Goal: Task Accomplishment & Management: Complete application form

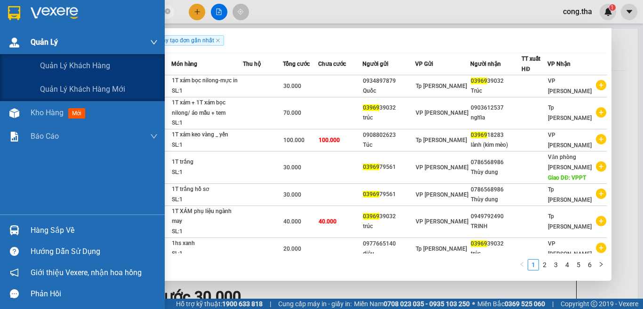
drag, startPoint x: 0, startPoint y: 0, endPoint x: 4, endPoint y: 32, distance: 32.3
click at [4, 32] on section "Kết quả tìm kiếm ( 59 ) Bộ lọc Ngày tạo đơn gần nhất Mã ĐH Trạng thái Món hàng …" at bounding box center [321, 154] width 643 height 309
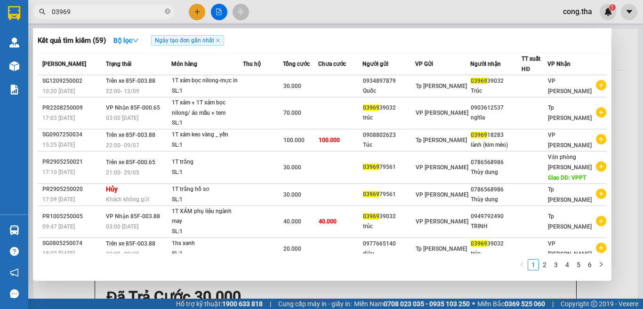
click at [193, 15] on div at bounding box center [321, 154] width 643 height 309
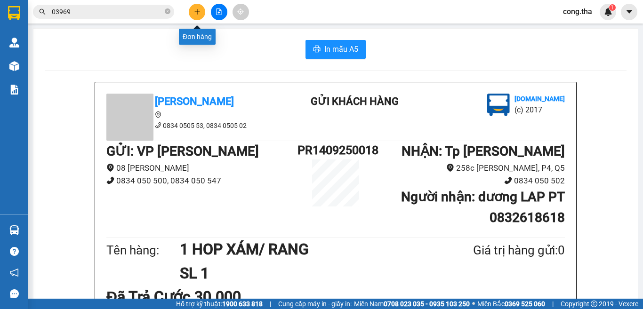
click at [193, 15] on button at bounding box center [197, 12] width 16 height 16
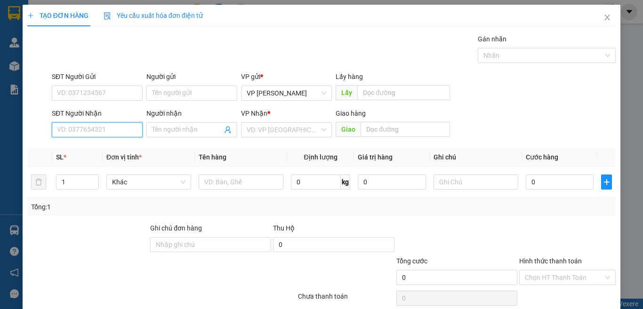
click at [99, 129] on input "SĐT Người Nhận" at bounding box center [97, 129] width 91 height 15
click at [75, 128] on input "0912460878" at bounding box center [97, 129] width 91 height 15
type input "0912760878"
click at [116, 149] on div "0912760878 - anh Thành" at bounding box center [103, 148] width 93 height 10
type input "anh Thành"
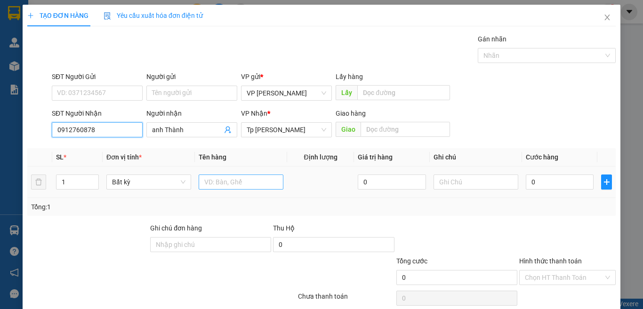
type input "0912760878"
click at [215, 188] on input "text" at bounding box center [241, 182] width 85 height 15
click at [42, 186] on tr "1 Bất kỳ 0 0" at bounding box center [321, 183] width 588 height 32
type input "2"
click at [267, 184] on input "text" at bounding box center [241, 182] width 85 height 15
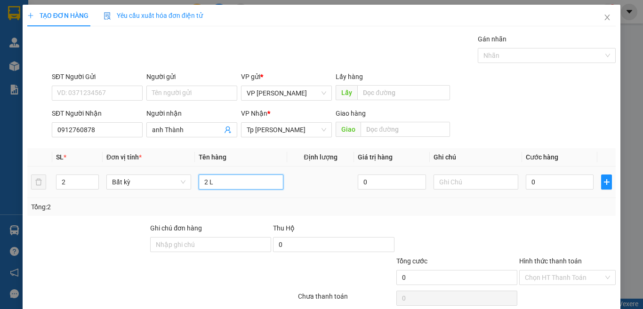
paste input "ÒNG"
paste input "Ô"
paste input "Ồ"
type input "2 LỒNG CHIM"
click at [543, 181] on input "0" at bounding box center [559, 182] width 68 height 15
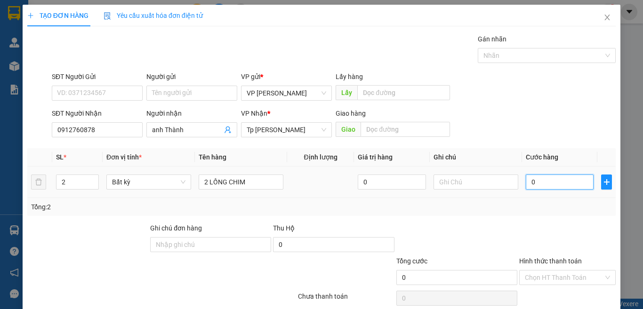
type input "6"
type input "60"
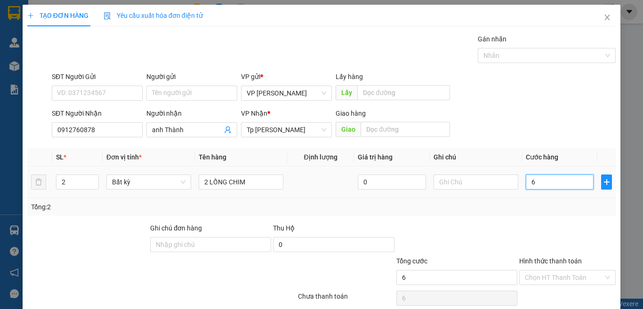
type input "60"
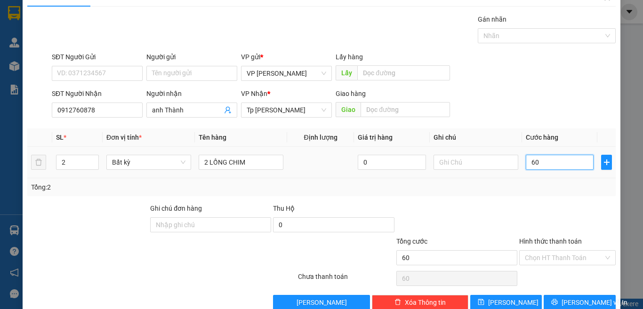
scroll to position [39, 0]
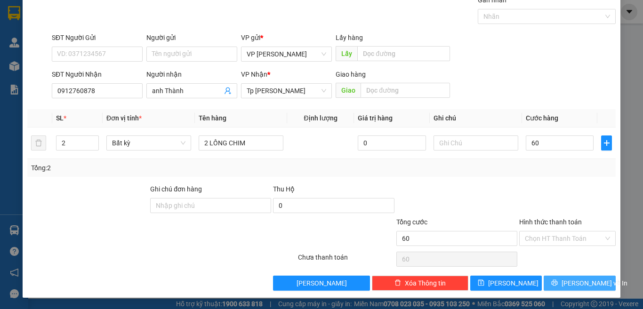
type input "60.000"
click at [579, 286] on span "Lưu và In" at bounding box center [594, 283] width 66 height 10
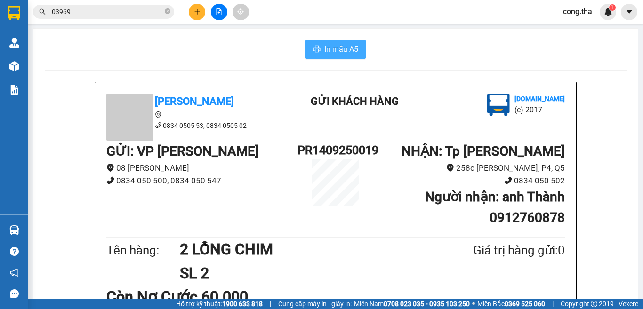
click at [343, 47] on span "In mẫu A5" at bounding box center [341, 49] width 34 height 12
click at [199, 16] on button at bounding box center [197, 12] width 16 height 16
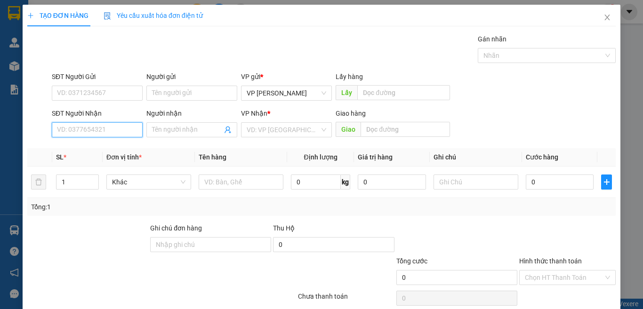
click at [95, 131] on input "SĐT Người Nhận" at bounding box center [97, 129] width 91 height 15
paste input "0357445870"
type input "0357445870"
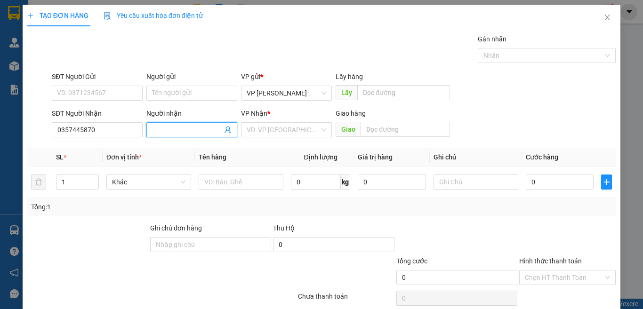
click at [190, 131] on input "Người nhận" at bounding box center [187, 130] width 70 height 10
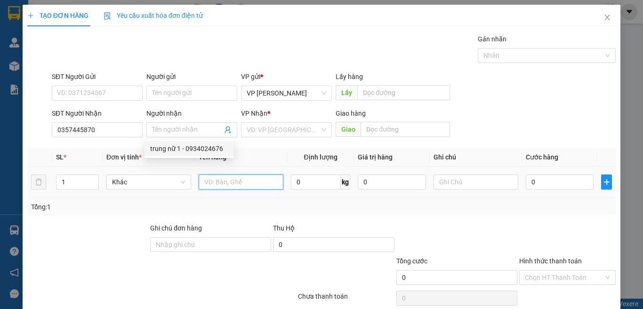
click at [222, 181] on input "text" at bounding box center [241, 182] width 85 height 15
paste input "Ạ"
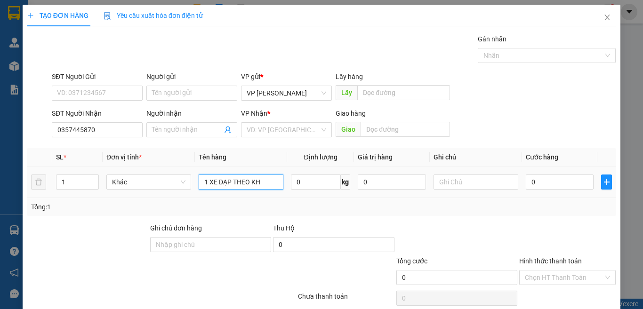
paste input "Á"
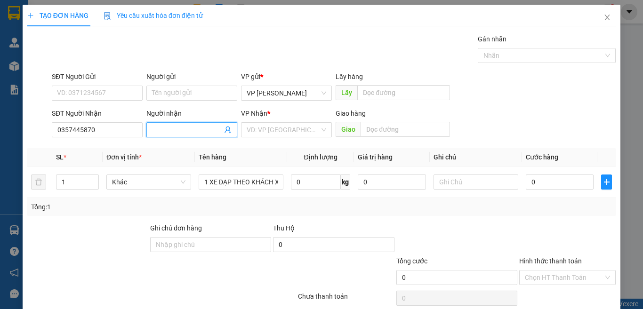
click at [181, 127] on input "Người nhận" at bounding box center [187, 130] width 70 height 10
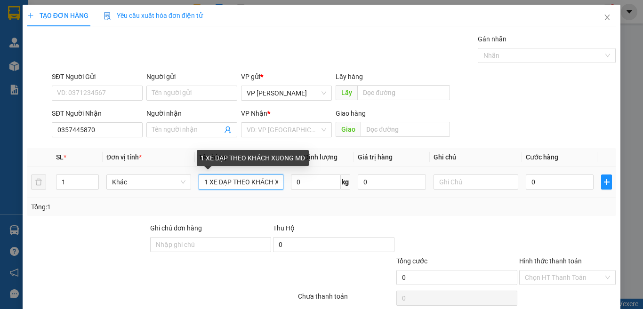
click at [220, 181] on input "1 XE DẠP THEO KHÁCH XUONG MD" at bounding box center [241, 182] width 85 height 15
paste input "Đ"
click at [230, 184] on input "1 XE ĐẠP THEO KHÁCH XUONG MD" at bounding box center [241, 182] width 85 height 15
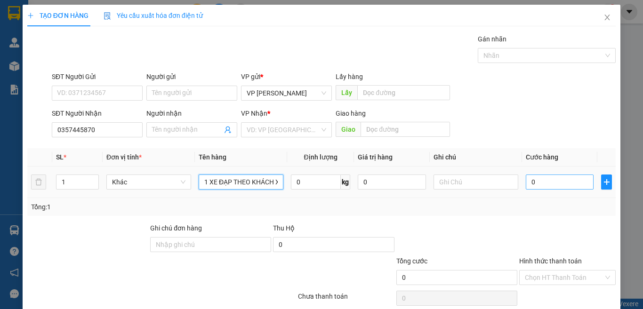
type input "1 XE ĐẠP THEO KHÁCH XUONG MD"
click at [547, 183] on input "0" at bounding box center [559, 182] width 68 height 15
type input "1"
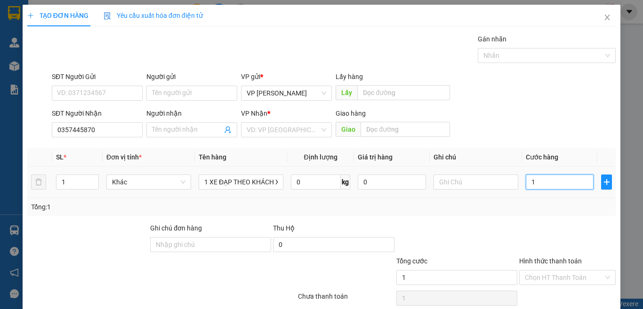
type input "10"
type input "100"
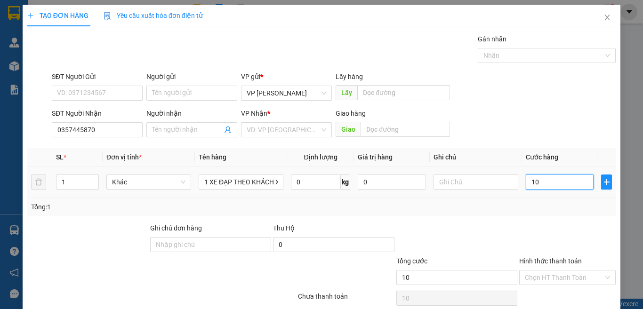
type input "100"
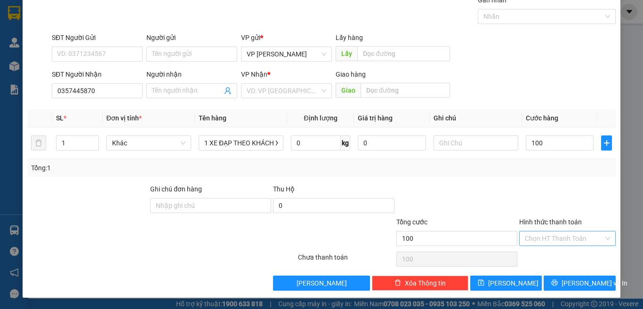
click at [544, 240] on input "Hình thức thanh toán" at bounding box center [564, 238] width 79 height 14
type input "100.000"
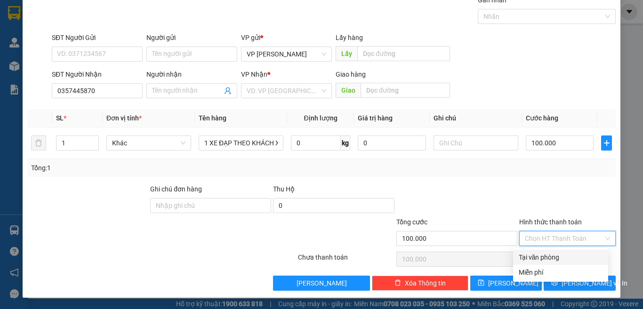
click at [541, 261] on div "Tại văn phòng" at bounding box center [560, 257] width 84 height 10
type input "0"
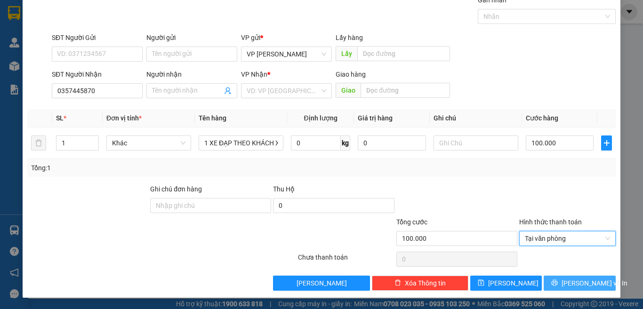
click at [572, 284] on span "Lưu và In" at bounding box center [594, 283] width 66 height 10
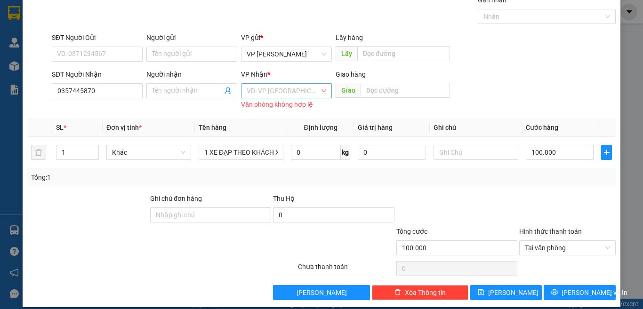
click at [273, 91] on input "search" at bounding box center [283, 91] width 73 height 14
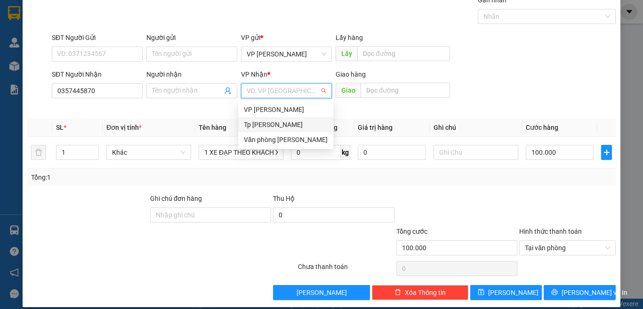
click at [278, 125] on div "Tp Hồ Chí Minh" at bounding box center [286, 124] width 84 height 10
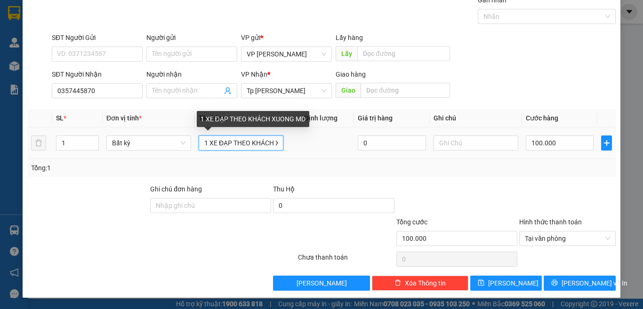
click at [229, 142] on input "1 XE ĐẠP THEO KHÁCH XUONG MD" at bounding box center [241, 142] width 85 height 15
click at [245, 141] on input "1 XE ĐẠP THEO KHÁCH XUONG MD" at bounding box center [241, 142] width 85 height 15
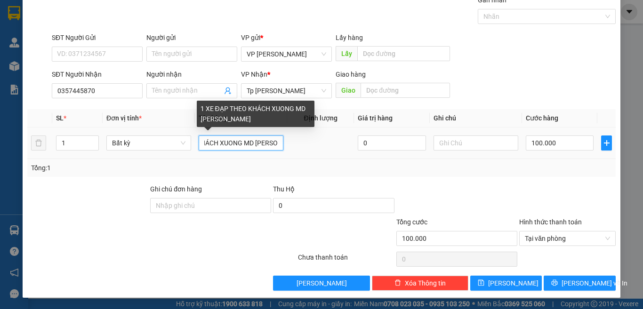
paste input "Ê"
paste input "Ế"
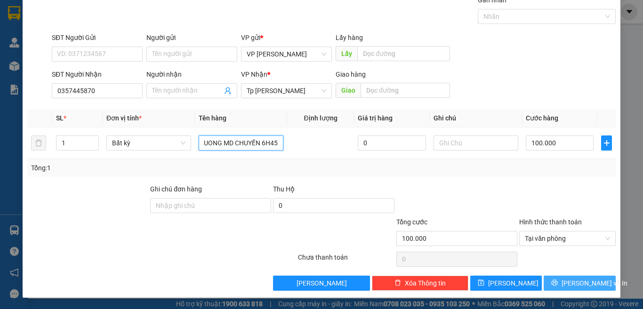
type input "1 XE ĐẠP THEO KHÁCH XUONG MD CHUYẾN 6H45"
click at [574, 286] on span "Lưu và In" at bounding box center [594, 283] width 66 height 10
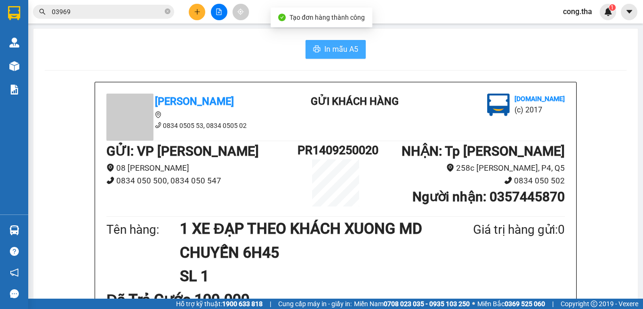
click at [313, 48] on icon "printer" at bounding box center [317, 49] width 8 height 8
click at [196, 13] on icon "plus" at bounding box center [197, 11] width 7 height 7
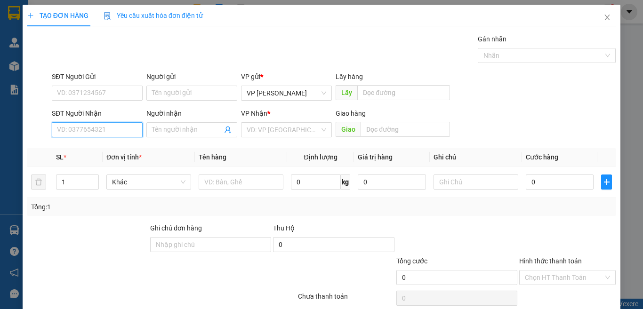
click at [105, 133] on input "SĐT Người Nhận" at bounding box center [97, 129] width 91 height 15
type input "0918042293"
click at [100, 150] on div "0918042293 - hào" at bounding box center [96, 148] width 78 height 10
type input "hào"
type input "0918042293"
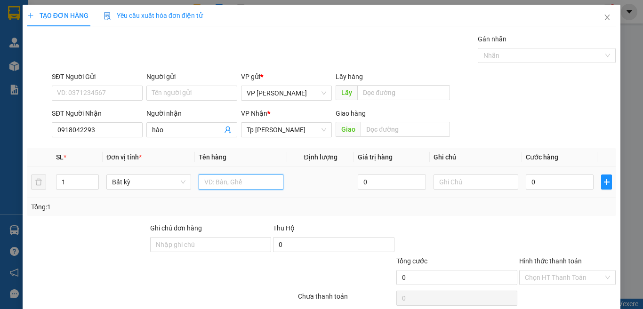
click at [216, 184] on input "text" at bounding box center [241, 182] width 85 height 15
paste input "Ó"
paste input "Ả"
type input "1T XAM BOC BI BÓNG/ CHẢO"
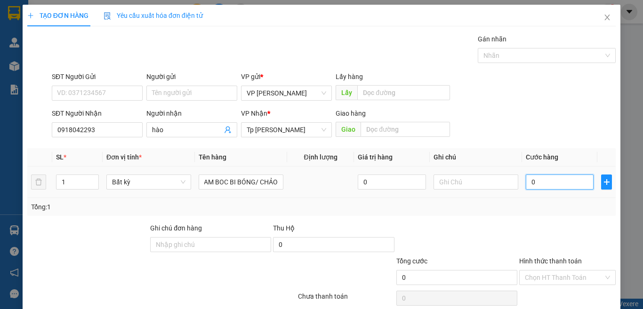
scroll to position [0, 0]
click at [530, 185] on input "0" at bounding box center [559, 182] width 68 height 15
type input "4"
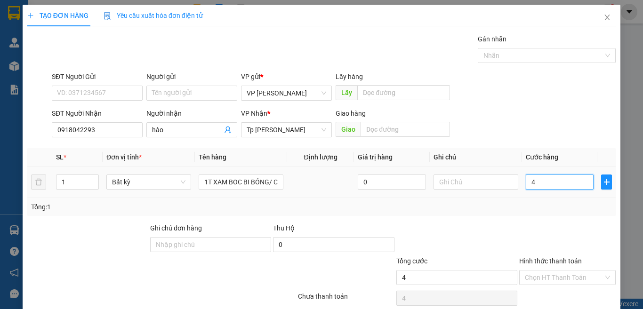
type input "40"
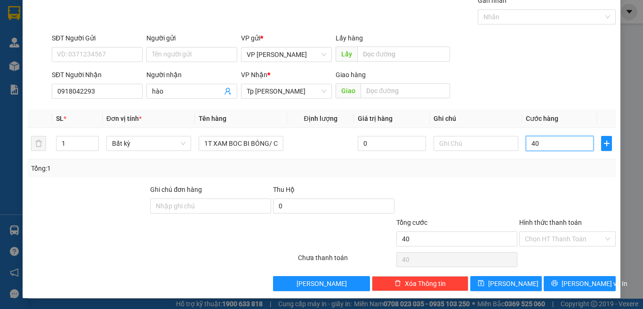
scroll to position [39, 0]
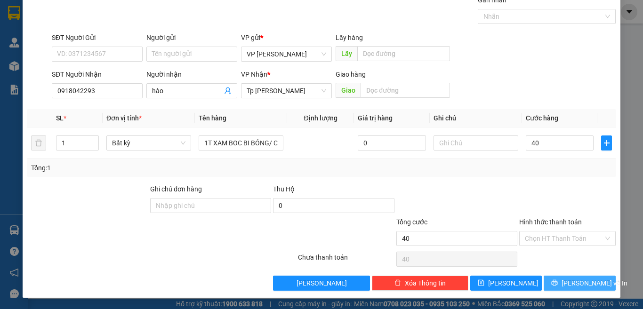
type input "40.000"
click at [571, 289] on button "Lưu và In" at bounding box center [579, 283] width 72 height 15
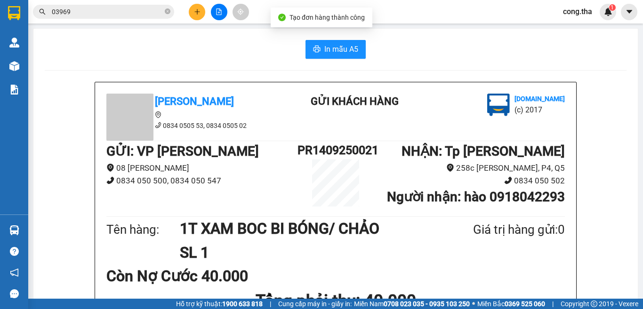
click at [194, 5] on button at bounding box center [197, 12] width 16 height 16
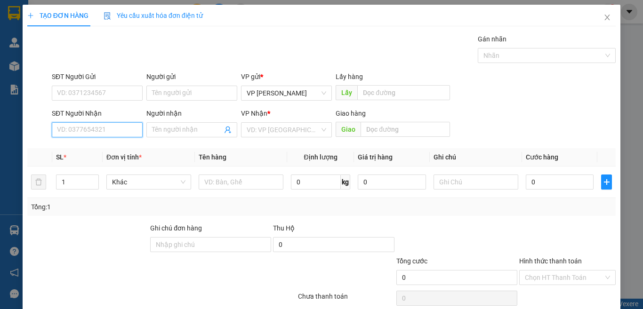
click at [103, 133] on input "SĐT Người Nhận" at bounding box center [97, 129] width 91 height 15
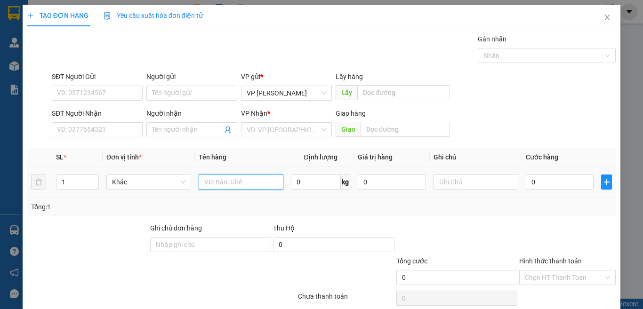
click at [240, 181] on input "text" at bounding box center [241, 182] width 85 height 15
paste input "Ă"
paste input "Ắ"
type input "1T XAM DAN BI TRẮNG"
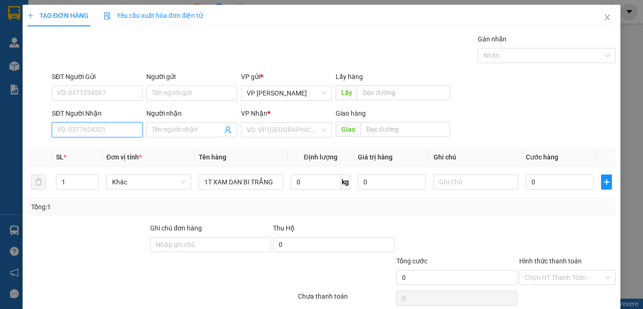
click at [79, 131] on input "SĐT Người Nhận" at bounding box center [97, 129] width 91 height 15
type input "0779022731"
click at [120, 150] on div "0779022731 - NGUYỄN THỊ HÀ" at bounding box center [103, 148] width 93 height 10
type input "NGUYỄN THỊ HÀ"
type input "0779022731"
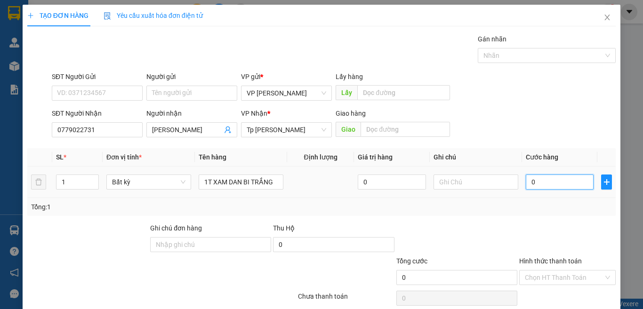
click at [532, 184] on input "0" at bounding box center [559, 182] width 68 height 15
type input "3"
type input "30"
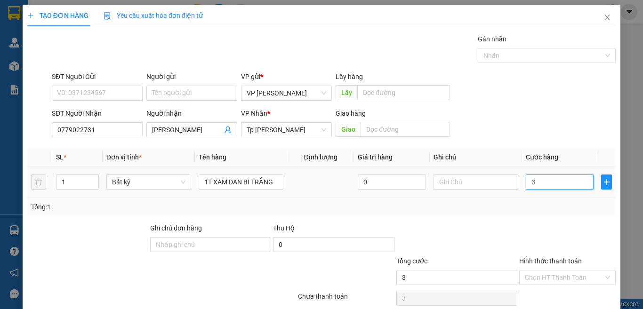
type input "30"
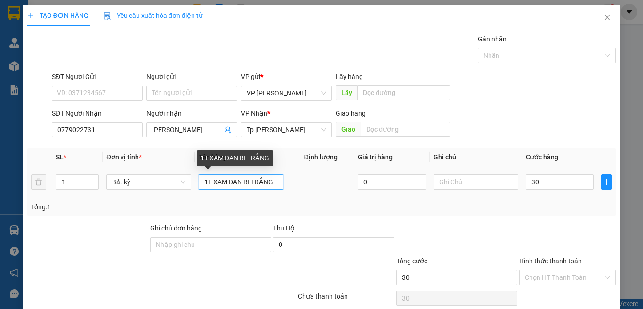
type input "30.000"
click at [268, 183] on input "1T XAM DAN BI TRẮNG" at bounding box center [241, 182] width 85 height 15
click at [269, 182] on input "1T XAM DAN BI TRẮNG" at bounding box center [241, 182] width 85 height 15
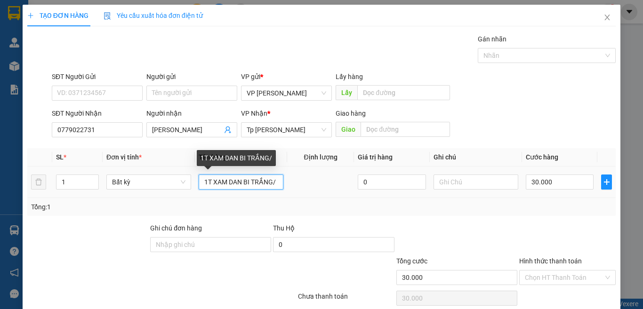
paste input "Đ"
paste input "Ô"
paste input "Ă"
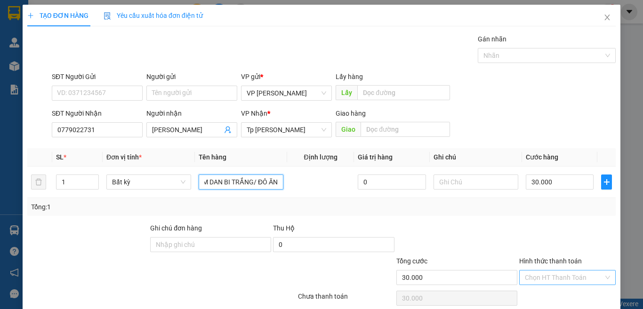
type input "1T XAM DAN BI TRẮNG/ ĐÔ ĂN"
click at [551, 281] on input "Hình thức thanh toán" at bounding box center [564, 277] width 79 height 14
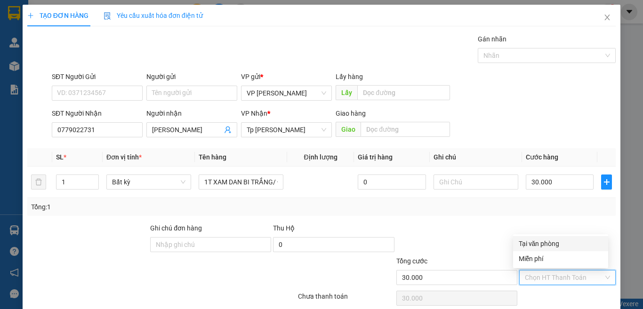
click at [545, 240] on div "Tại văn phòng" at bounding box center [560, 244] width 84 height 10
type input "0"
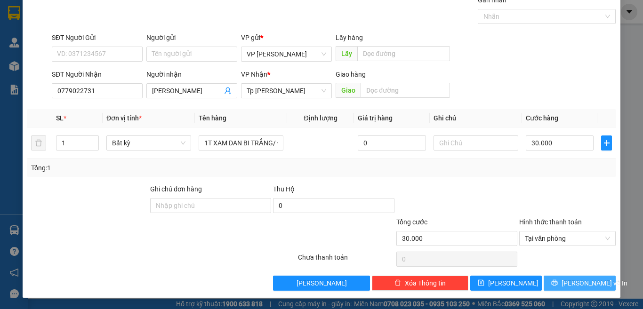
click at [581, 285] on span "Lưu và In" at bounding box center [594, 283] width 66 height 10
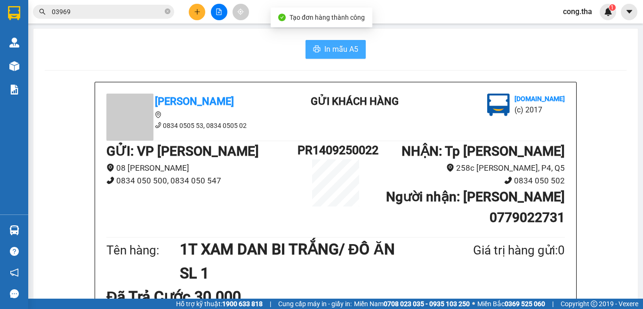
click at [331, 51] on span "In mẫu A5" at bounding box center [341, 49] width 34 height 12
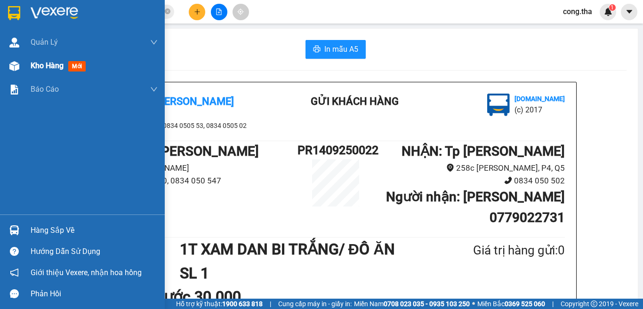
click at [78, 66] on span "mới" at bounding box center [76, 66] width 17 height 10
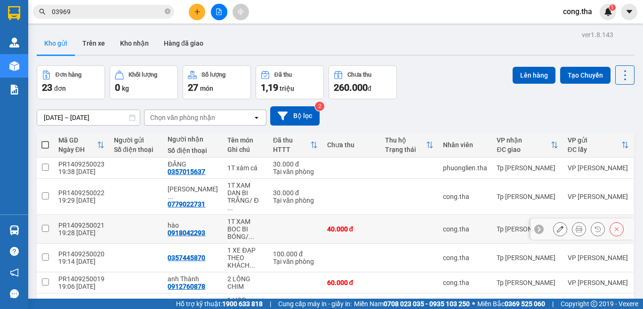
click at [42, 225] on input "checkbox" at bounding box center [45, 228] width 7 height 7
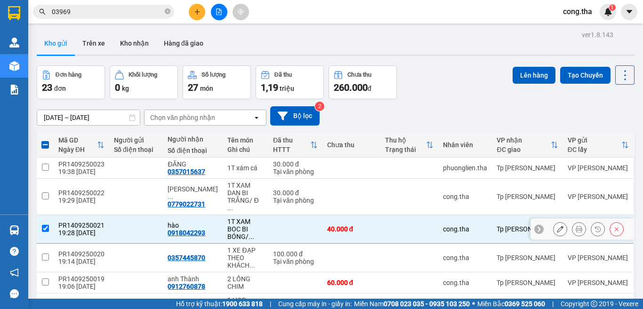
click at [613, 226] on icon at bounding box center [616, 229] width 7 height 7
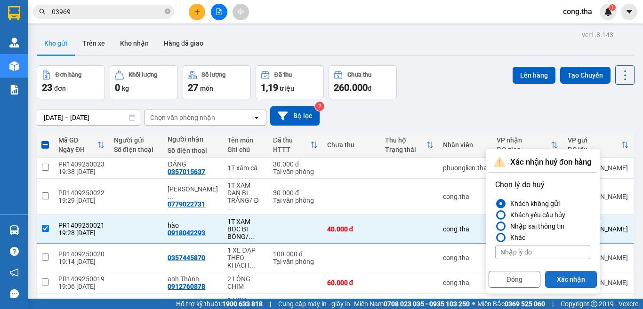
click at [572, 280] on button "Xác nhận" at bounding box center [571, 279] width 52 height 17
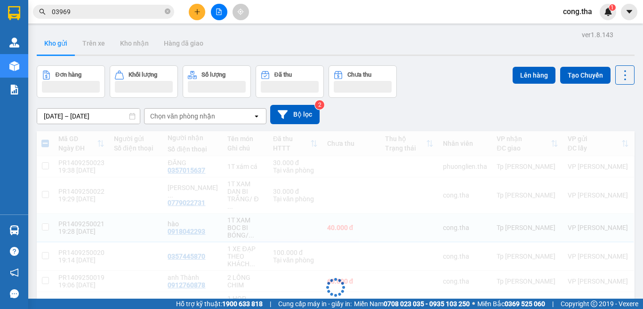
checkbox input "false"
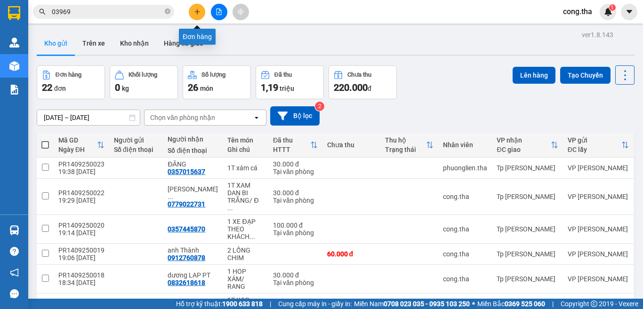
click at [191, 10] on button at bounding box center [197, 12] width 16 height 16
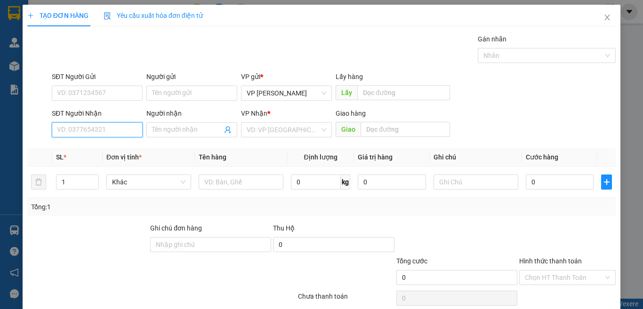
click at [96, 129] on input "SĐT Người Nhận" at bounding box center [97, 129] width 91 height 15
click at [96, 96] on input "SĐT Người Gửi" at bounding box center [97, 93] width 91 height 15
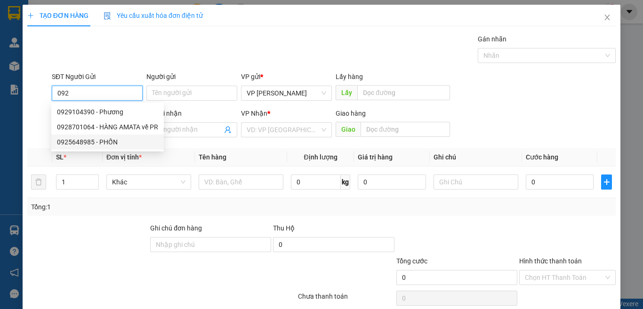
click at [106, 142] on div "0925648985 - PHỐN" at bounding box center [107, 142] width 101 height 10
type input "0925648985"
type input "PHỐN"
type input "0979974448"
type input "HUỆ"
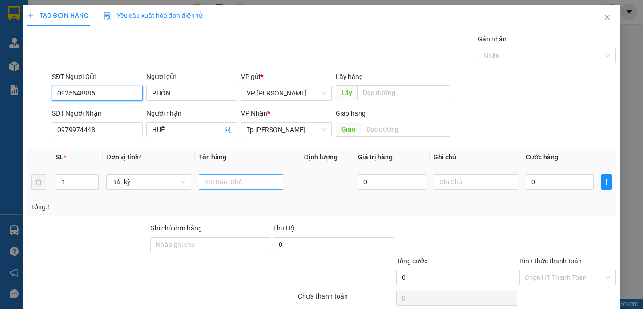
type input "0925648985"
click at [245, 187] on input "text" at bounding box center [241, 182] width 85 height 15
paste input "À"
type input "1T XOP VÀNG/ THIT DE"
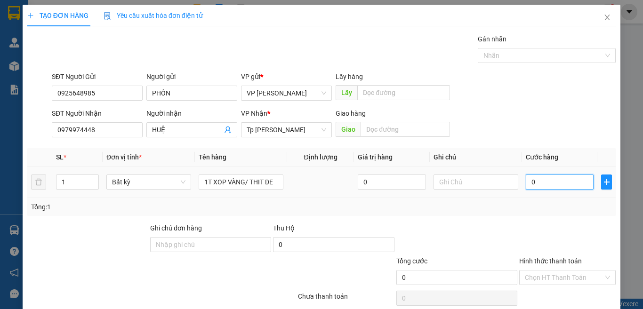
click at [535, 185] on input "0" at bounding box center [559, 182] width 68 height 15
type input "3"
type input "30"
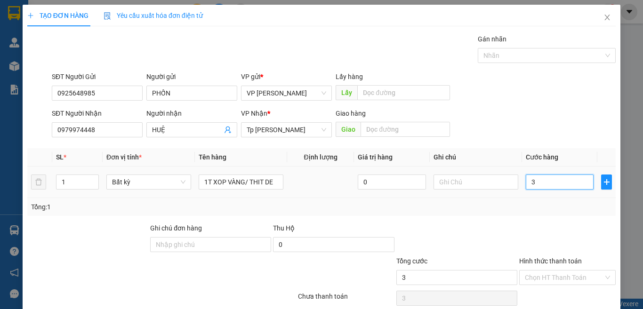
type input "30"
type input "3"
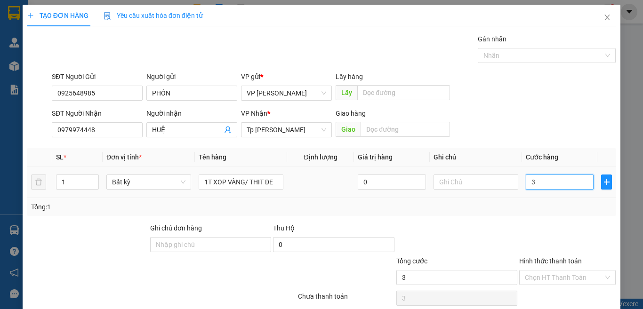
type input "0"
type input "01"
type input "1"
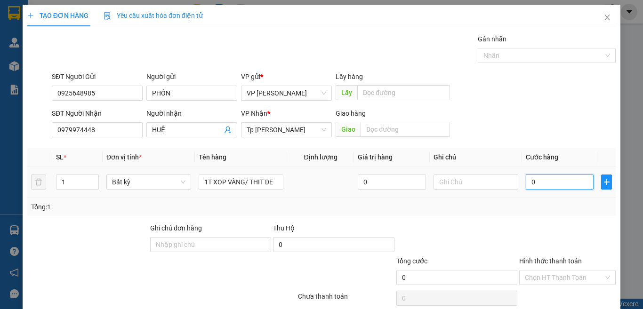
type input "1"
type input "015"
type input "15"
type input "0.150"
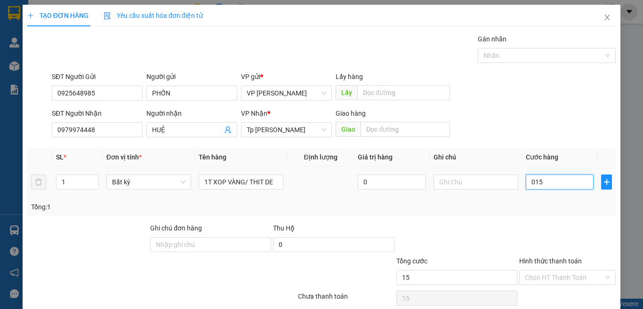
type input "150"
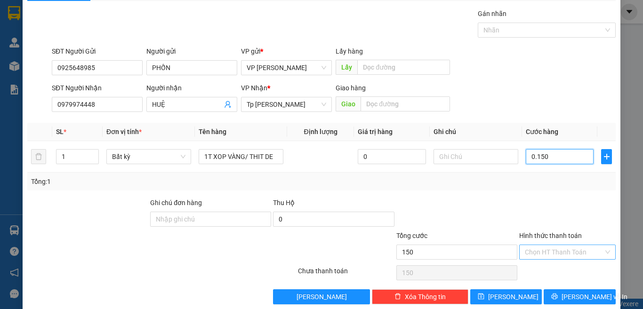
scroll to position [39, 0]
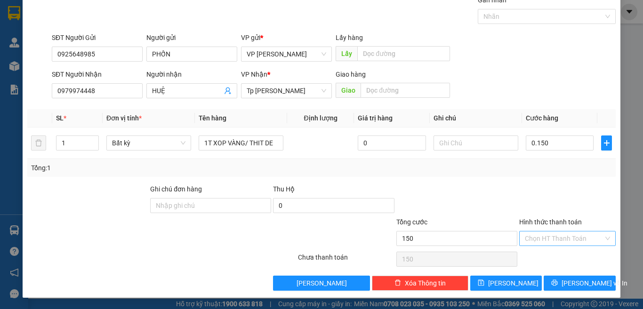
type input "150.000"
click at [549, 239] on input "Hình thức thanh toán" at bounding box center [564, 238] width 79 height 14
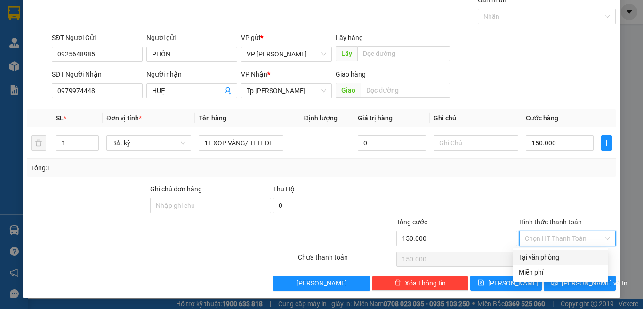
click at [551, 260] on div "Tại văn phòng" at bounding box center [560, 257] width 84 height 10
type input "0"
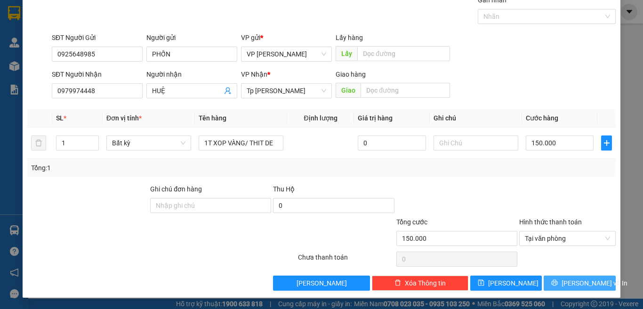
click at [567, 288] on span "Lưu và In" at bounding box center [594, 283] width 66 height 10
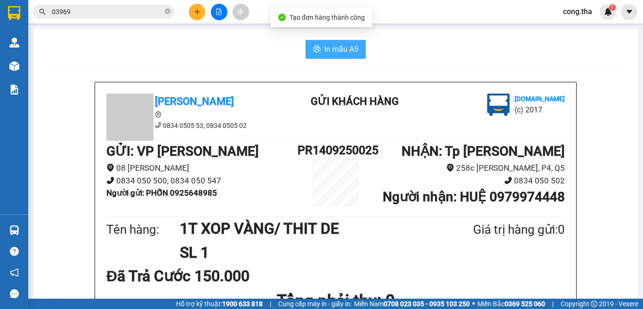
click at [351, 50] on span "In mẫu A5" at bounding box center [341, 49] width 34 height 12
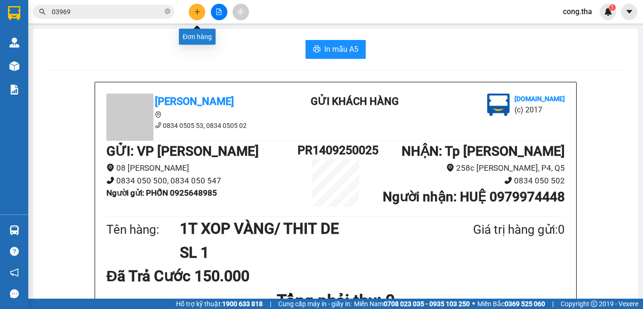
click at [197, 11] on icon "plus" at bounding box center [197, 11] width 7 height 7
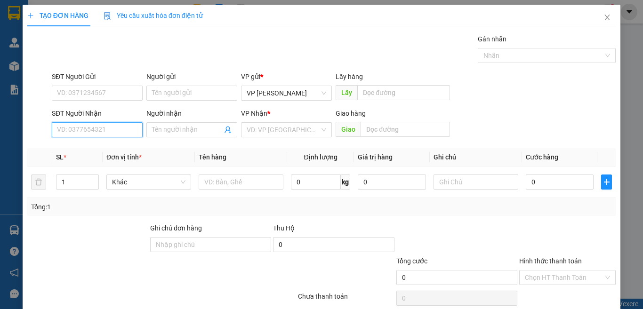
click at [108, 130] on input "SĐT Người Nhận" at bounding box center [97, 129] width 91 height 15
type input "0834050547"
click at [143, 151] on div "0834050547 - hàng TC cước R" at bounding box center [101, 148] width 89 height 10
type input "hàng TC cước R"
type input "0834050547"
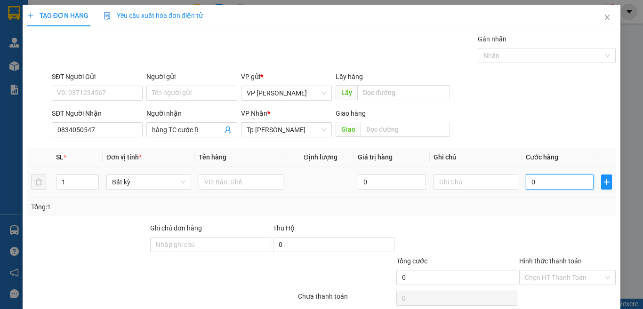
click at [553, 185] on input "0" at bounding box center [559, 182] width 68 height 15
type input "1"
type input "110"
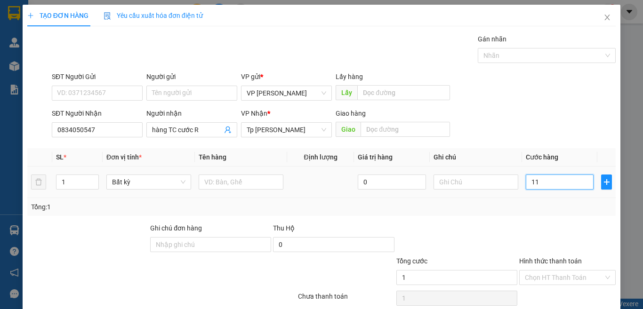
type input "110"
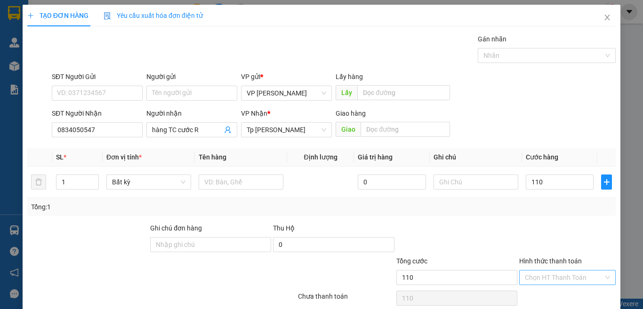
type input "110.000"
click at [564, 276] on input "Hình thức thanh toán" at bounding box center [564, 277] width 79 height 14
click at [548, 245] on div "Tại văn phòng" at bounding box center [560, 244] width 84 height 10
type input "0"
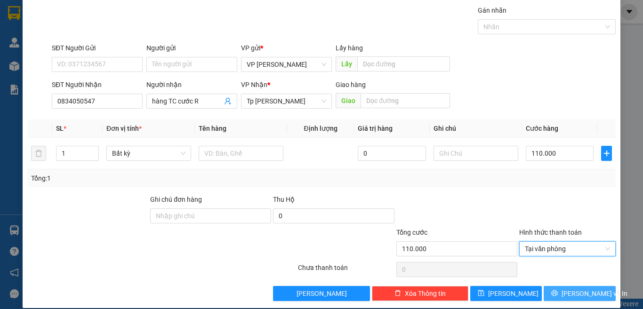
scroll to position [39, 0]
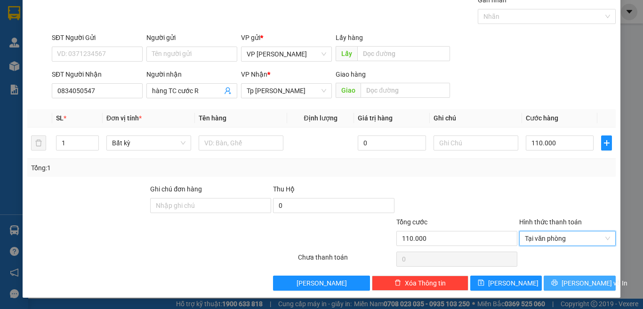
click at [584, 287] on span "Lưu và In" at bounding box center [594, 283] width 66 height 10
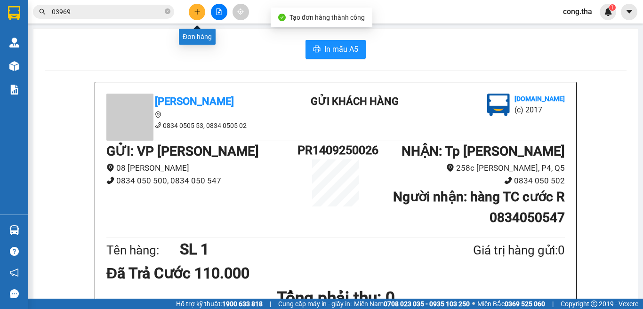
click at [197, 15] on button at bounding box center [197, 12] width 16 height 16
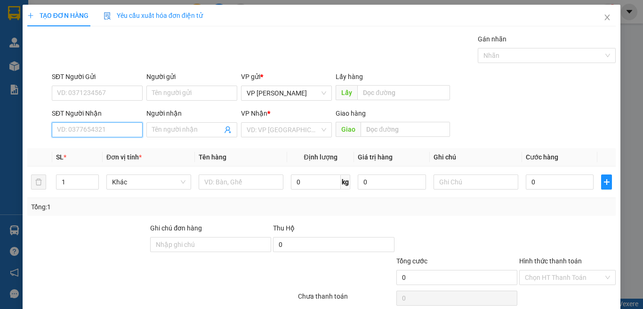
click at [88, 134] on input "SĐT Người Nhận" at bounding box center [97, 129] width 91 height 15
click at [120, 155] on div "0877099250 - Khai" at bounding box center [95, 148] width 89 height 15
type input "0877099250"
type input "Khai"
type input "Bv nhi đồng nai"
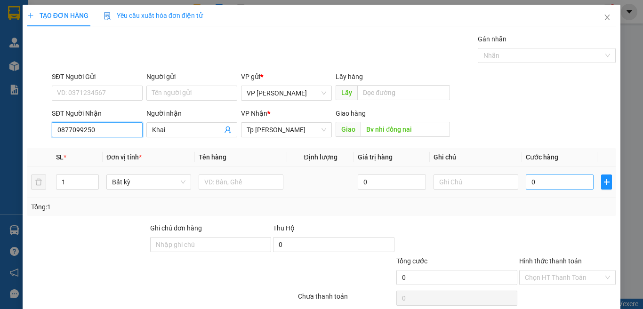
type input "0877099250"
click at [538, 186] on input "0" at bounding box center [559, 182] width 68 height 15
type input "1"
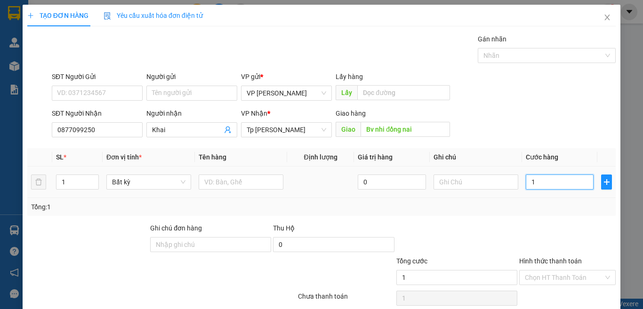
type input "15"
type input "150"
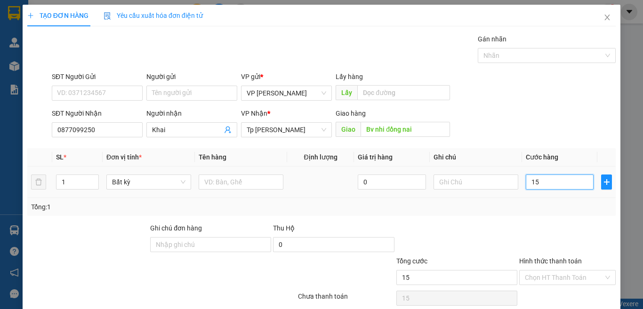
type input "150"
type input "15"
type input "1"
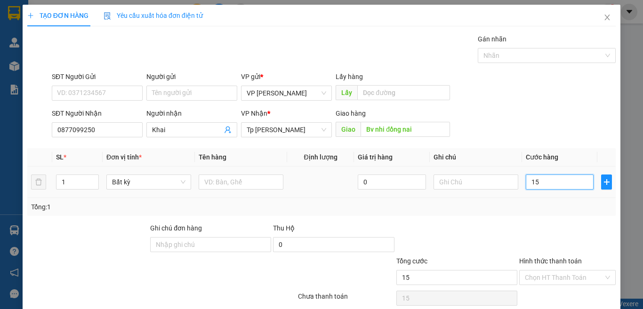
type input "1"
type input "0"
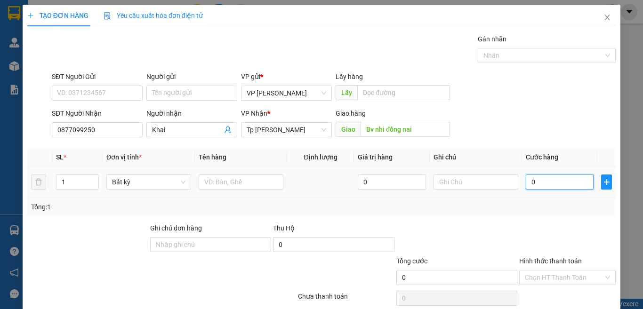
click at [536, 185] on input "0" at bounding box center [559, 182] width 68 height 15
type input "01"
type input "1"
type input "016"
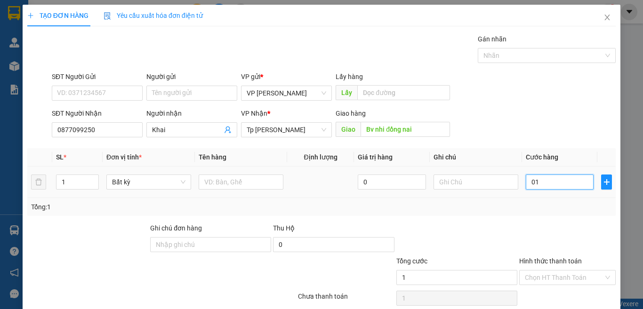
type input "16"
type input "0.160"
type input "160"
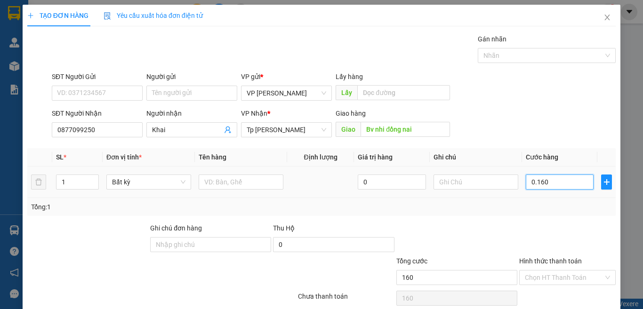
scroll to position [39, 0]
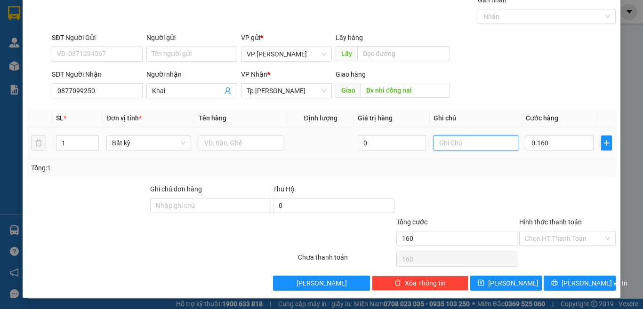
type input "160.000"
click at [472, 139] on input "text" at bounding box center [475, 142] width 85 height 15
paste input "Á"
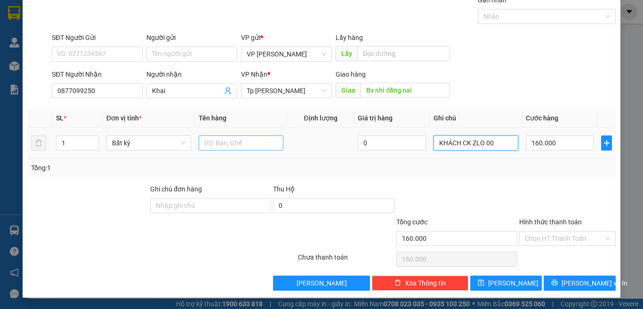
type input "KHÁCH CK ZLO 00"
click at [219, 143] on input "text" at bounding box center [241, 142] width 85 height 15
paste input "À"
paste input "Á"
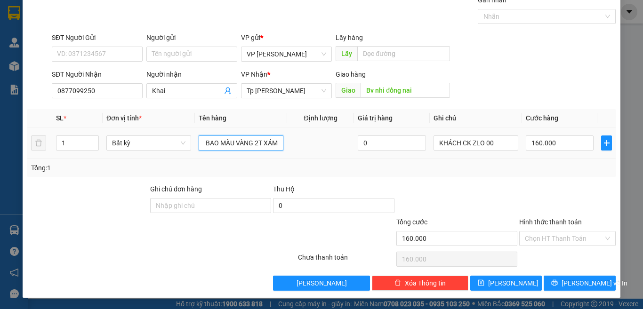
scroll to position [0, 8]
type input "1 BAO MÀU VÀNG 2T XÁM"
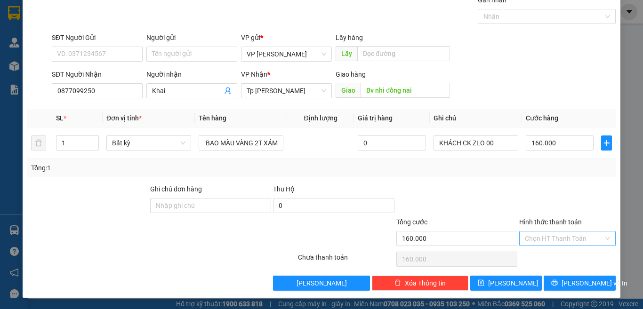
scroll to position [0, 0]
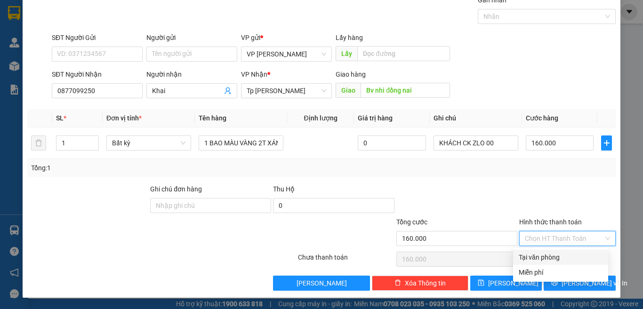
click at [555, 241] on input "Hình thức thanh toán" at bounding box center [564, 238] width 79 height 14
click at [563, 143] on input "160.000" at bounding box center [559, 142] width 68 height 15
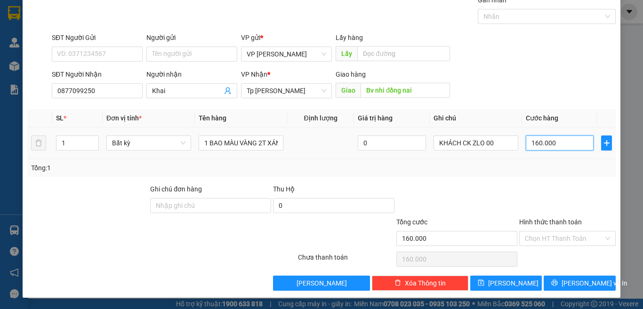
type input "1"
type input "15"
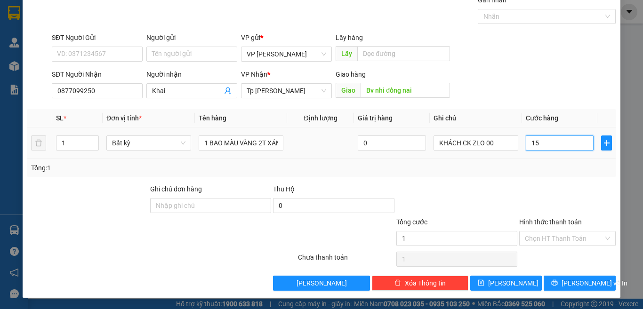
type input "15"
type input "150"
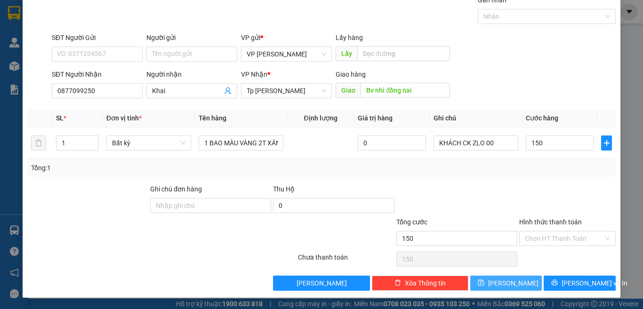
type input "150.000"
click at [507, 283] on span "Lưu" at bounding box center [513, 283] width 50 height 10
type input "0"
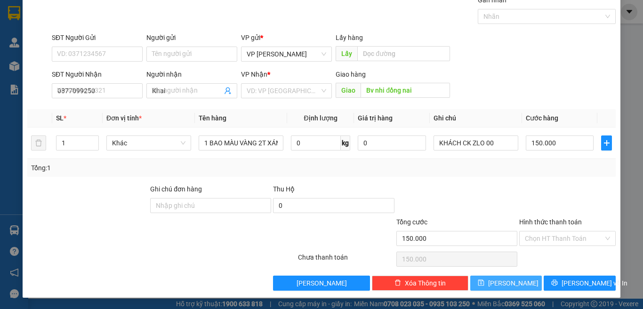
type input "0"
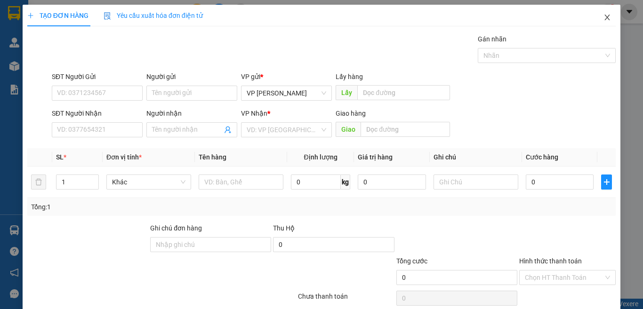
click at [604, 16] on icon "close" at bounding box center [606, 18] width 5 height 6
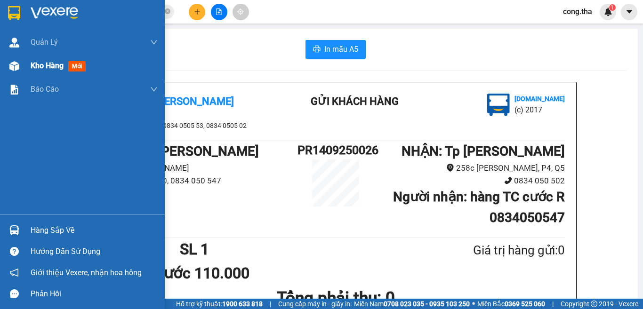
click at [80, 67] on span "mới" at bounding box center [76, 66] width 17 height 10
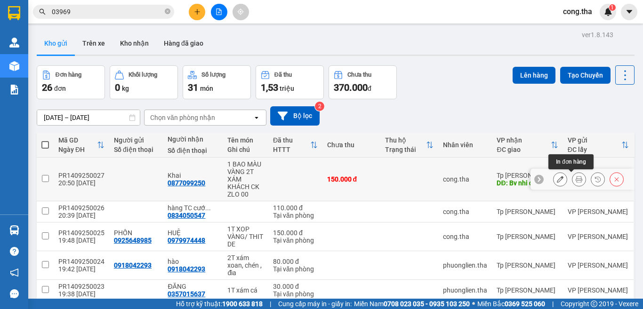
click at [575, 180] on icon at bounding box center [578, 179] width 7 height 7
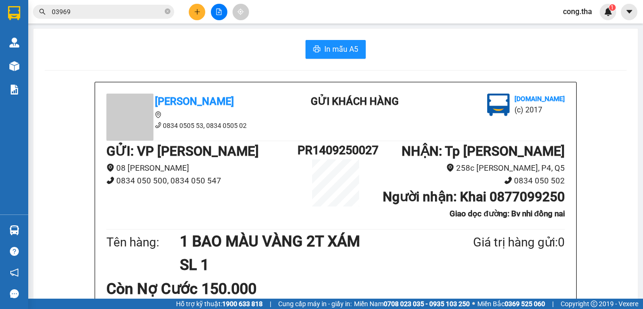
click at [249, 53] on div "In mẫu A5" at bounding box center [335, 49] width 581 height 19
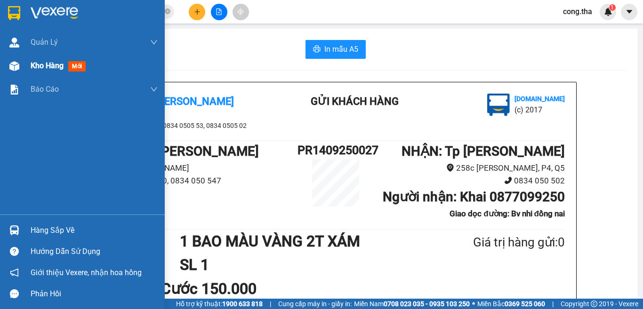
click at [83, 67] on span "mới" at bounding box center [76, 66] width 17 height 10
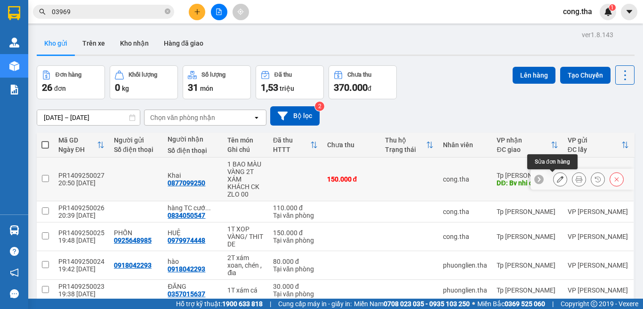
click at [557, 180] on icon at bounding box center [560, 179] width 7 height 7
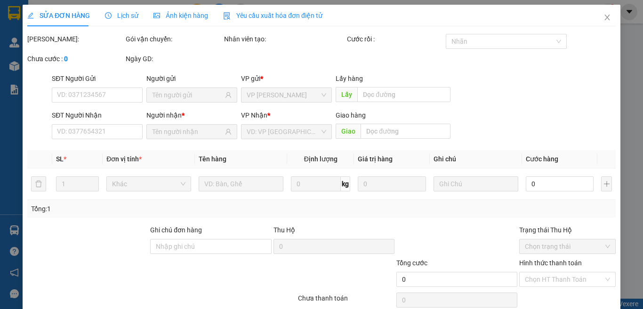
type input "0877099250"
type input "Bv nhi đồng nai"
type input "150.000"
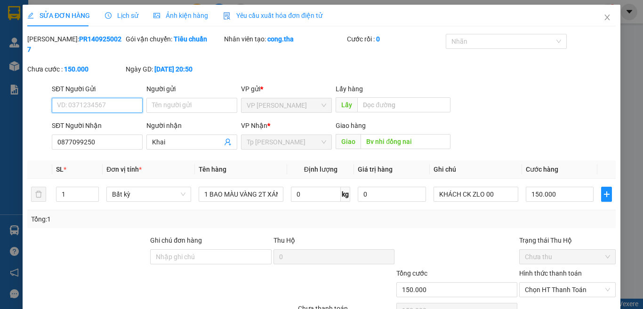
scroll to position [36, 0]
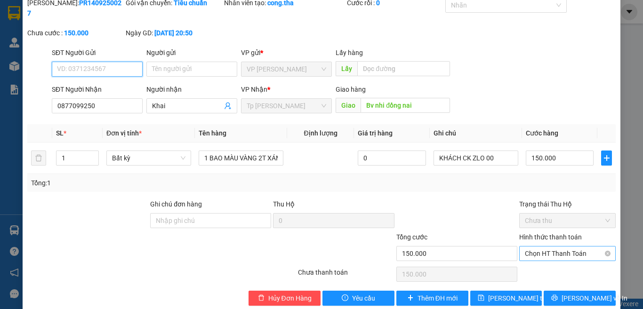
click at [567, 247] on span "Chọn HT Thanh Toán" at bounding box center [567, 254] width 85 height 14
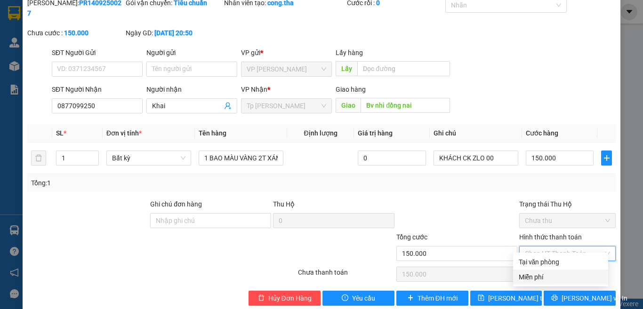
click at [549, 278] on div "Miễn phí" at bounding box center [560, 277] width 84 height 10
type input "0"
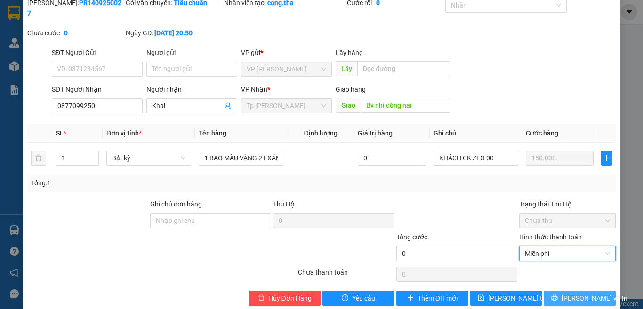
click at [583, 293] on span "Lưu và In" at bounding box center [594, 298] width 66 height 10
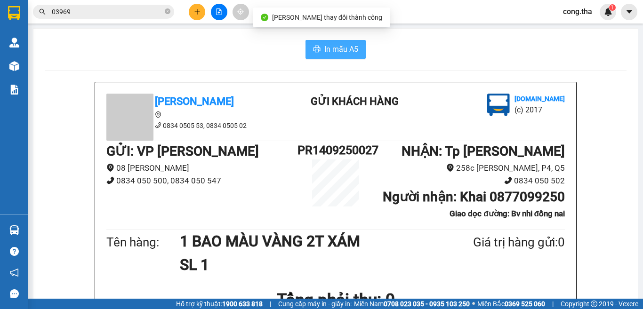
click at [334, 48] on span "In mẫu A5" at bounding box center [341, 49] width 34 height 12
click at [342, 52] on span "In mẫu A5" at bounding box center [341, 49] width 34 height 12
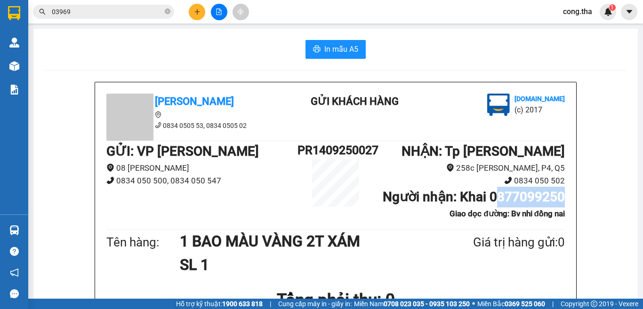
drag, startPoint x: 489, startPoint y: 195, endPoint x: 562, endPoint y: 198, distance: 73.0
click at [562, 198] on div "Tân Hoàng Anh 0834 0505 53, 0834 0505 02 Gửi khách hàng Vexere.com (c) 2017 GỬI…" at bounding box center [335, 265] width 481 height 367
click at [562, 200] on div "Tân Hoàng Anh 0834 0505 53, 0834 0505 02 Gửi khách hàng Vexere.com (c) 2017 GỬI…" at bounding box center [335, 265] width 481 height 367
drag, startPoint x: 484, startPoint y: 195, endPoint x: 565, endPoint y: 199, distance: 81.5
click at [565, 199] on div "Tân Hoàng Anh 0834 0505 53, 0834 0505 02 Gửi khách hàng Vexere.com (c) 2017 GỬI…" at bounding box center [335, 265] width 481 height 367
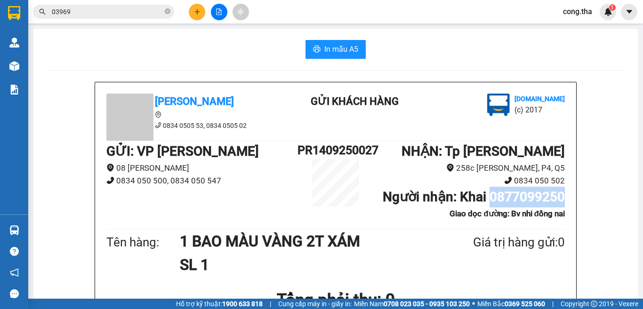
copy b "0877099250"
click at [324, 45] on span "In mẫu A5" at bounding box center [341, 49] width 34 height 12
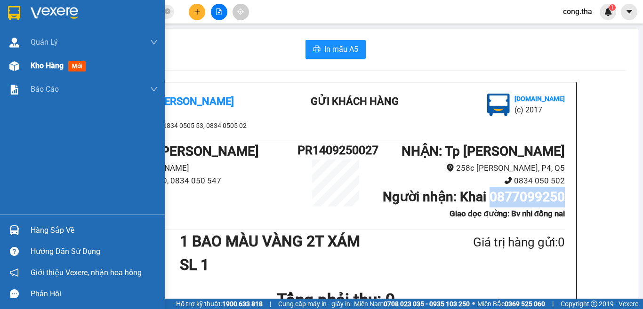
click at [83, 65] on span "mới" at bounding box center [76, 66] width 17 height 10
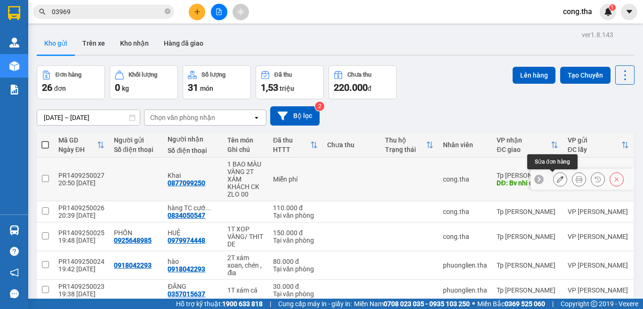
click at [557, 180] on icon at bounding box center [560, 179] width 7 height 7
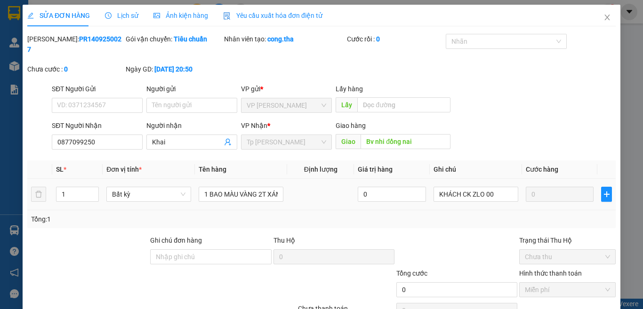
type input "0877099250"
type input "Bv nhi đồng nai"
click at [72, 187] on input "1" at bounding box center [77, 194] width 42 height 14
drag, startPoint x: 70, startPoint y: 186, endPoint x: 49, endPoint y: 192, distance: 21.5
click at [49, 192] on tr "1 Bất kỳ 1 BAO MÀU VÀNG 2T XÁM 0 KHÁCH CK ZLO 00 0" at bounding box center [321, 195] width 588 height 32
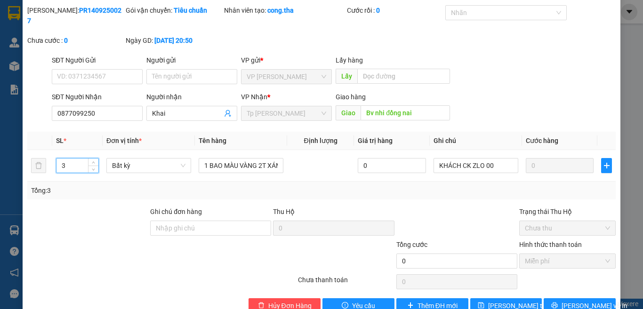
scroll to position [41, 0]
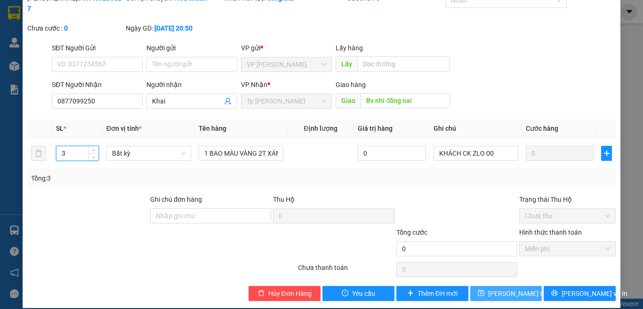
type input "3"
click at [508, 288] on span "Lưu thay đổi" at bounding box center [525, 293] width 75 height 10
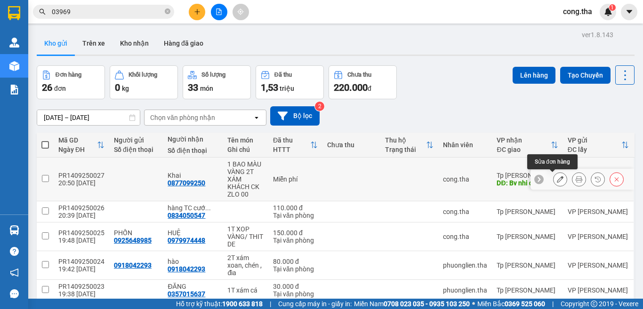
click at [557, 180] on icon at bounding box center [560, 179] width 7 height 7
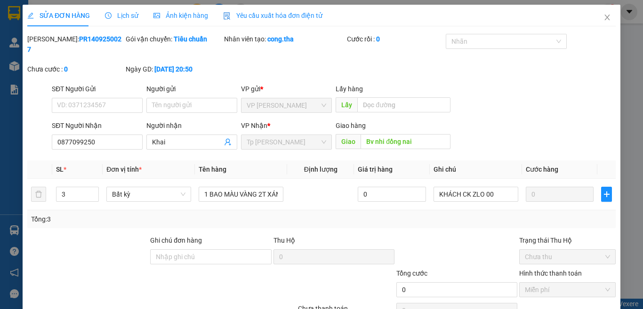
type input "0877099250"
type input "Bv nhi đồng nai"
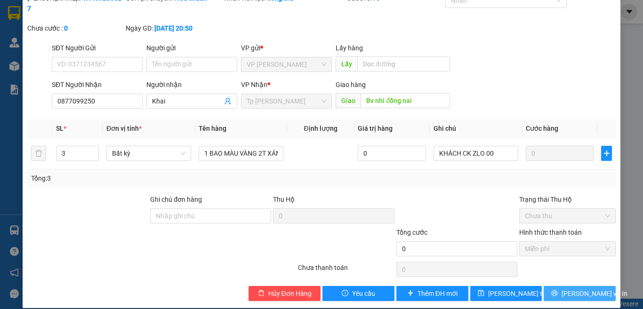
click at [579, 288] on span "Lưu và In" at bounding box center [594, 293] width 66 height 10
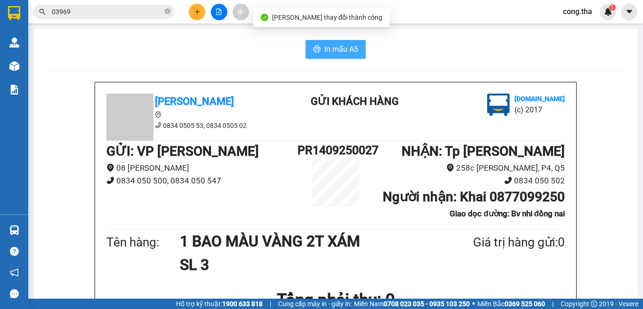
click at [326, 48] on span "In mẫu A5" at bounding box center [341, 49] width 34 height 12
click at [329, 51] on span "In mẫu A5" at bounding box center [341, 49] width 34 height 12
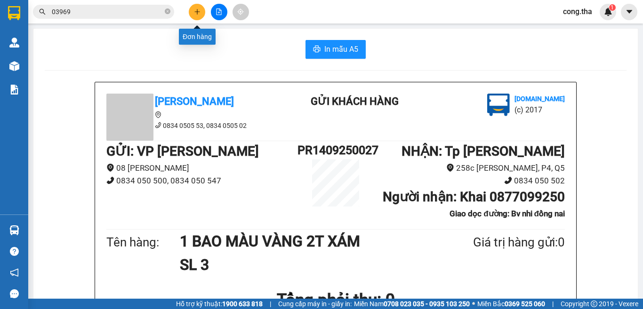
click at [194, 14] on icon "plus" at bounding box center [197, 11] width 7 height 7
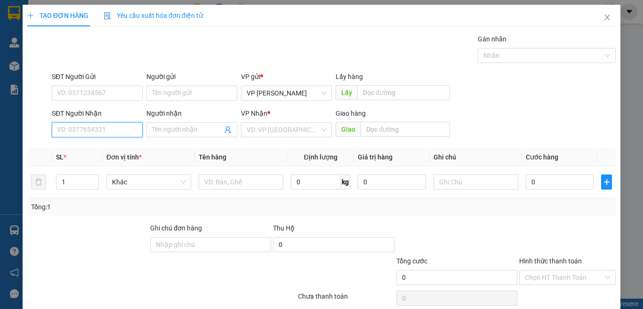
click at [113, 133] on input "SĐT Người Nhận" at bounding box center [97, 129] width 91 height 15
click at [119, 92] on input "SĐT Người Gửi" at bounding box center [97, 93] width 91 height 15
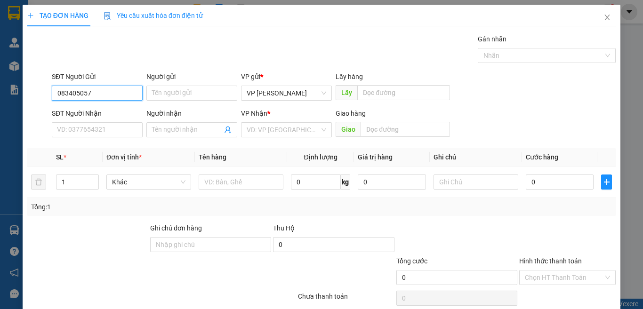
type input "0834050578"
click at [122, 110] on div "0834050578 - Hàng TC chưa cước" at bounding box center [107, 112] width 101 height 10
type input "Hàng TC chưa cước"
type input "0834050578"
type input "Hàng TC chưa cước"
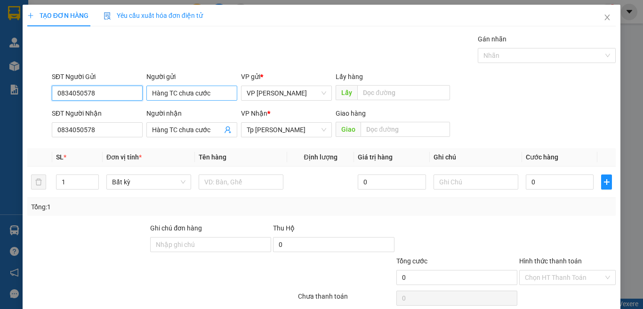
type input "0834050578"
click at [215, 92] on input "Hàng TC chưa cước" at bounding box center [191, 93] width 91 height 15
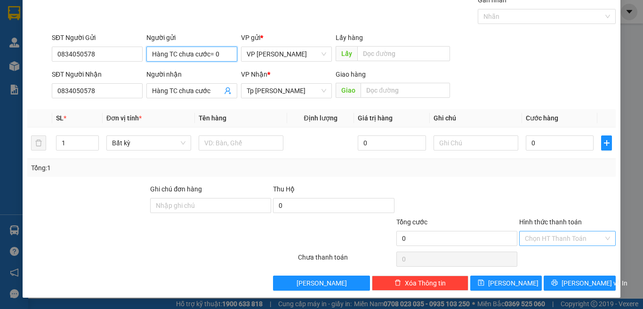
type input "Hàng TC chưa cước= 0"
click at [548, 237] on input "Hình thức thanh toán" at bounding box center [564, 238] width 79 height 14
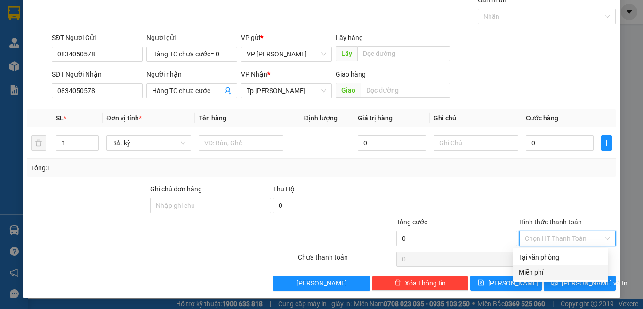
click at [545, 273] on div "Miễn phí" at bounding box center [560, 272] width 84 height 10
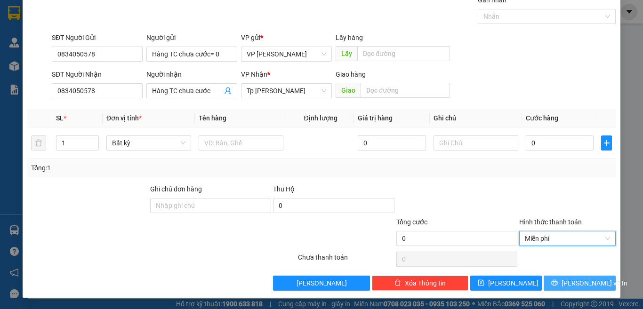
click at [572, 283] on span "Lưu và In" at bounding box center [594, 283] width 66 height 10
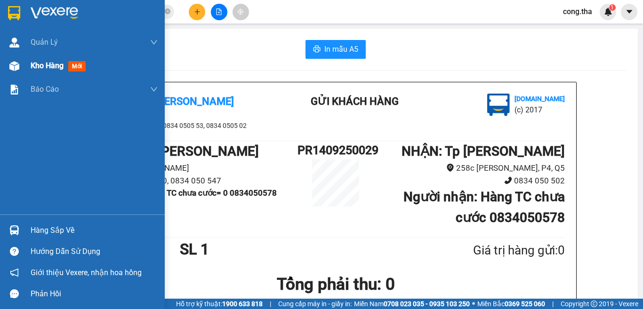
click at [75, 65] on span "mới" at bounding box center [76, 66] width 17 height 10
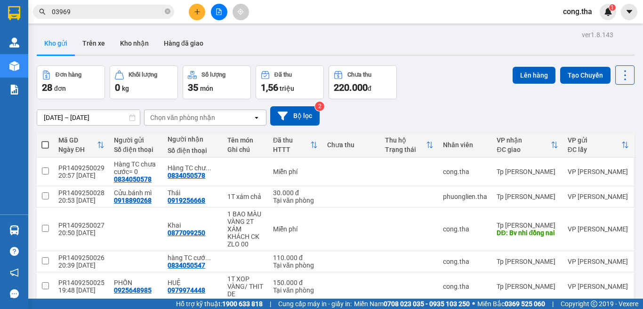
scroll to position [169, 0]
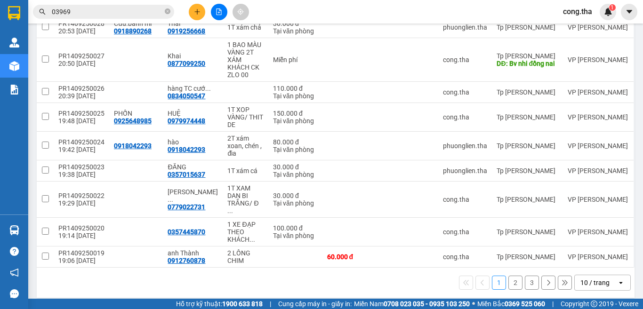
click at [606, 275] on div "10 / trang" at bounding box center [595, 282] width 42 height 15
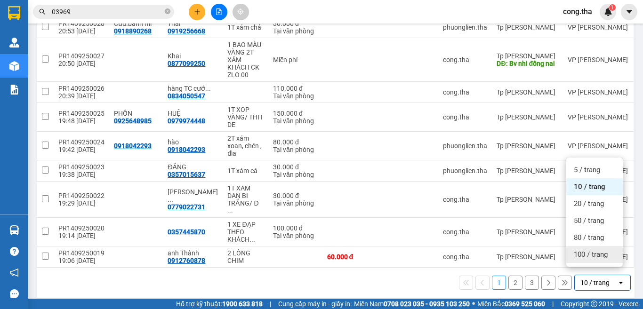
click at [602, 255] on span "100 / trang" at bounding box center [590, 254] width 34 height 9
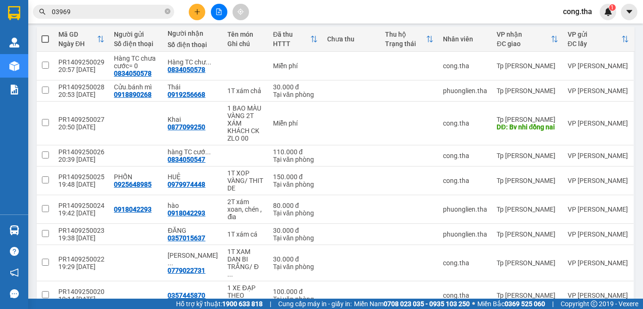
scroll to position [0, 0]
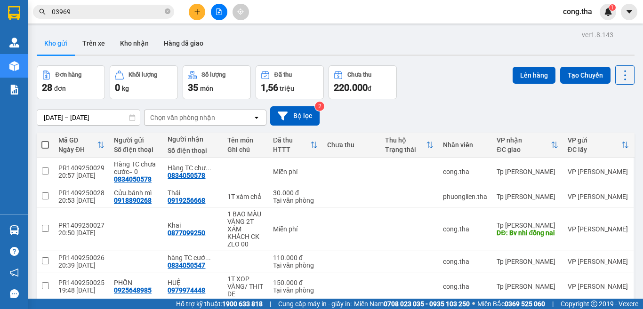
click at [44, 144] on span at bounding box center [45, 145] width 8 height 8
click at [45, 140] on input "checkbox" at bounding box center [45, 140] width 0 height 0
checkbox input "true"
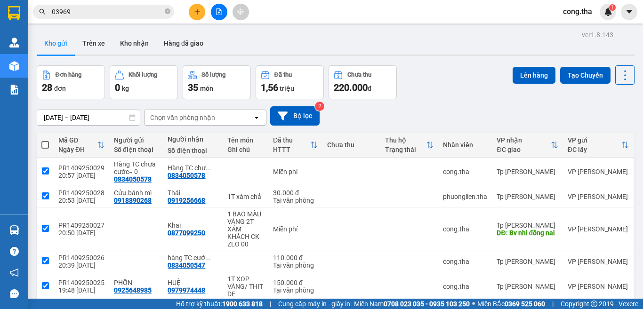
checkbox input "true"
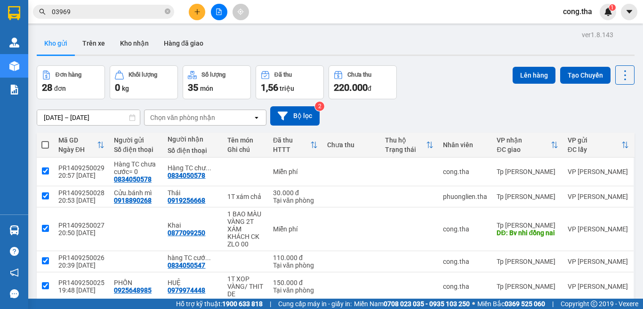
checkbox input "true"
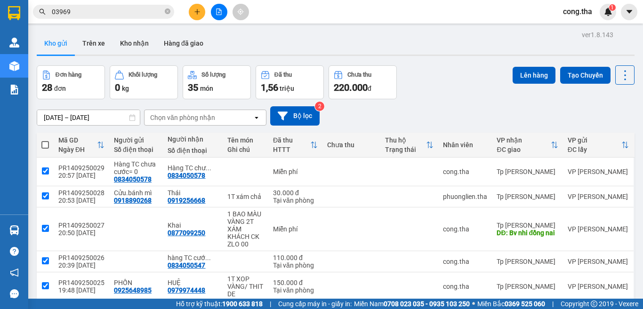
checkbox input "true"
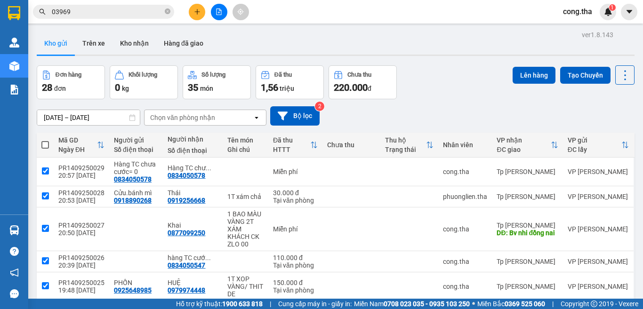
checkbox input "true"
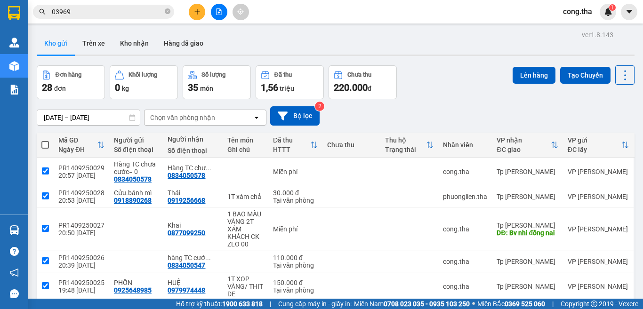
checkbox input "true"
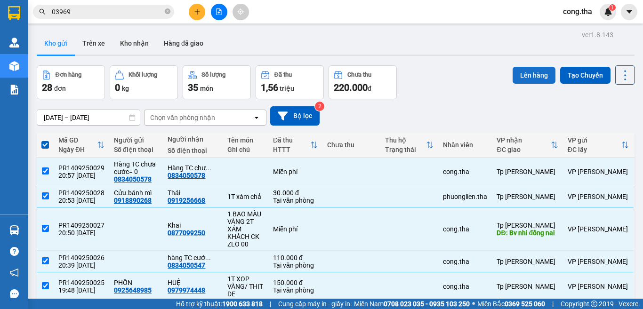
click at [526, 74] on button "Lên hàng" at bounding box center [533, 75] width 43 height 17
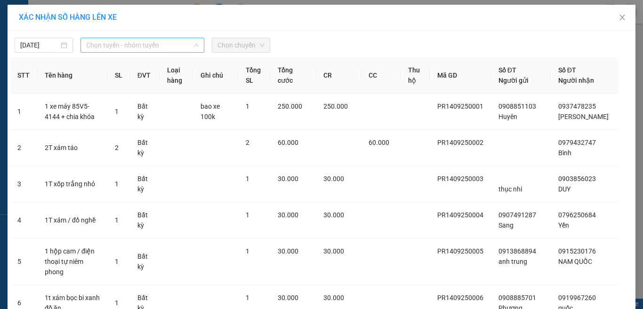
click at [112, 42] on span "Chọn tuyến - nhóm tuyến" at bounding box center [142, 45] width 112 height 14
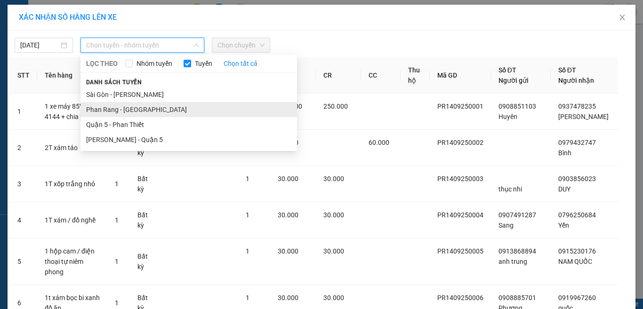
click at [119, 111] on li "Phan Rang - Sài Gòn" at bounding box center [188, 109] width 216 height 15
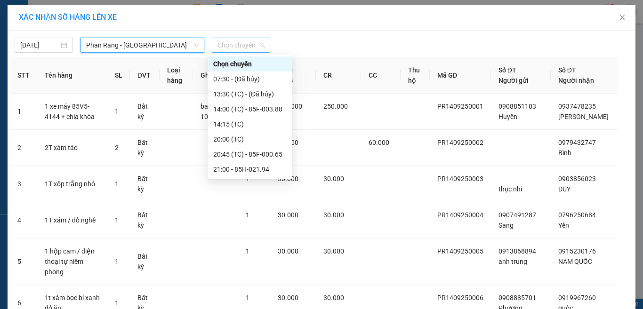
click at [234, 42] on span "Chọn chuyến" at bounding box center [240, 45] width 47 height 14
click at [257, 168] on div "21:00 - 85H-021.94" at bounding box center [249, 169] width 73 height 10
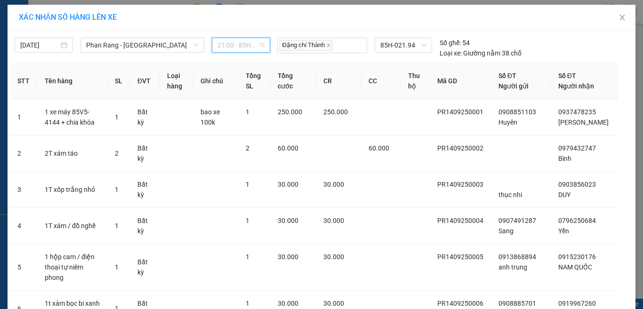
click at [241, 45] on span "21:00 - 85H-021.94" at bounding box center [240, 45] width 47 height 14
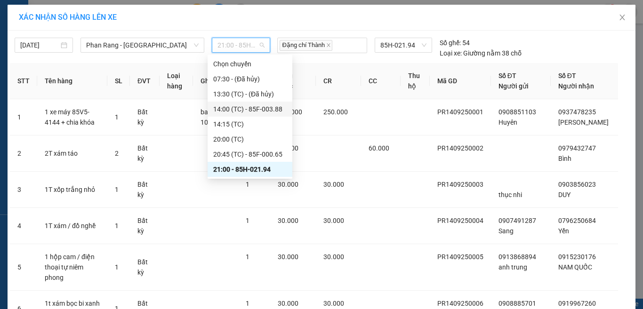
scroll to position [15, 0]
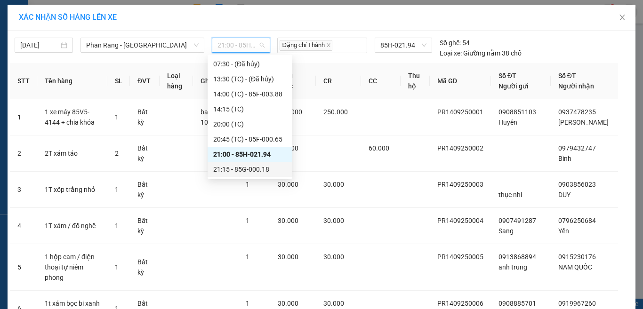
click at [254, 170] on div "21:15 - 85G-000.18" at bounding box center [249, 169] width 73 height 10
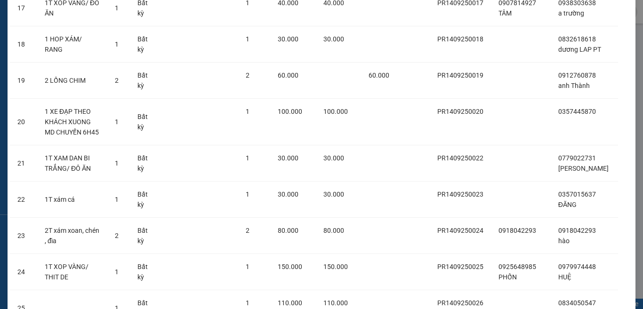
scroll to position [925, 0]
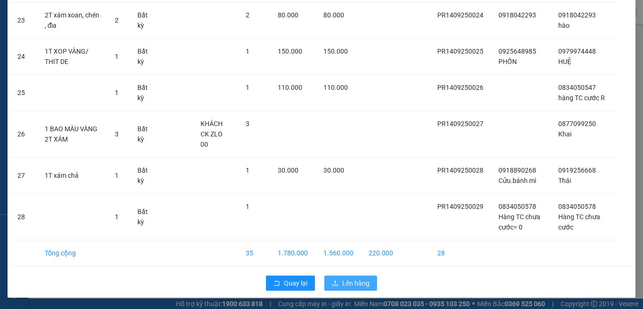
click at [357, 281] on span "Lên hàng" at bounding box center [355, 283] width 27 height 10
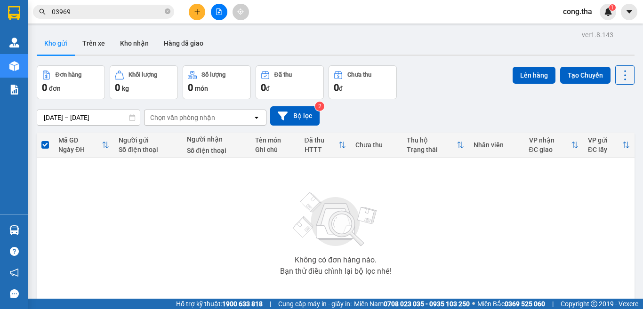
click at [215, 8] on button at bounding box center [219, 12] width 16 height 16
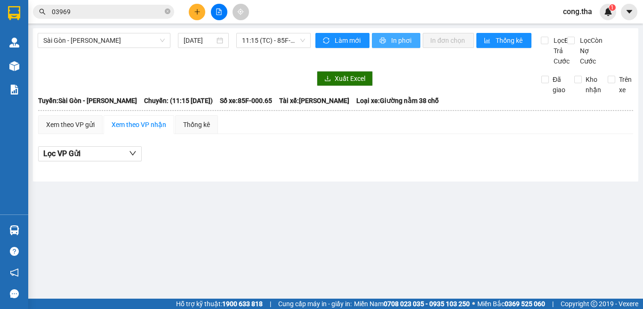
click at [398, 45] on span "In phơi" at bounding box center [402, 40] width 22 height 10
click at [114, 41] on span "Sài Gòn - Phan Rang" at bounding box center [103, 40] width 121 height 14
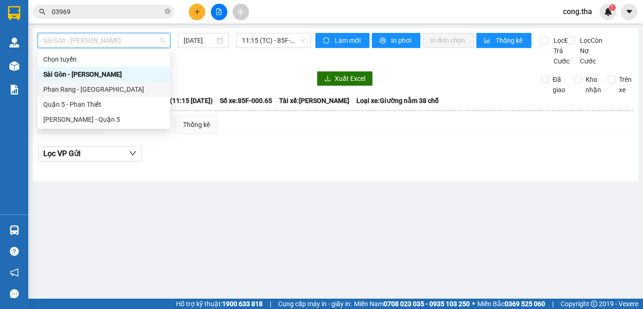
click at [99, 89] on div "Phan Rang - Sài Gòn" at bounding box center [103, 89] width 121 height 10
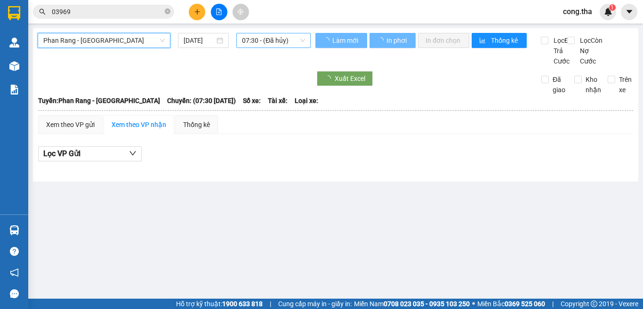
click at [270, 40] on span "07:30 - (Đã hủy)" at bounding box center [273, 40] width 63 height 14
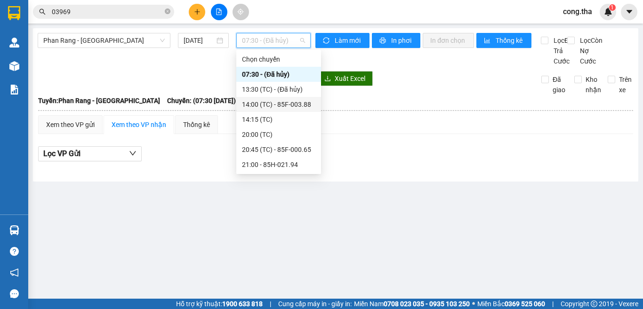
scroll to position [15, 0]
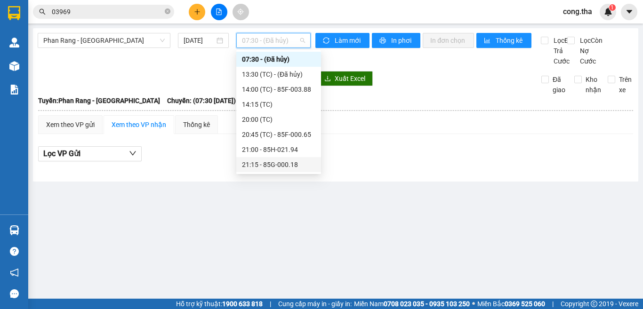
click at [297, 161] on div "21:15 - 85G-000.18" at bounding box center [278, 164] width 73 height 10
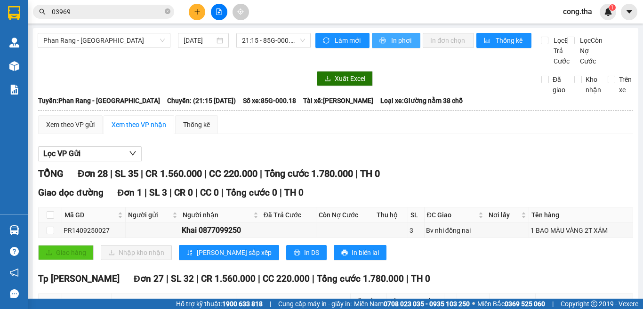
click at [391, 37] on span "In phơi" at bounding box center [402, 40] width 22 height 10
click at [393, 39] on span "In phơi" at bounding box center [402, 40] width 22 height 10
click at [628, 14] on icon "caret-down" at bounding box center [629, 12] width 8 height 8
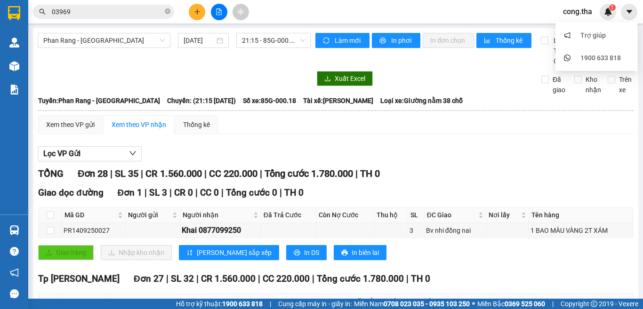
click at [583, 6] on span "cong.tha" at bounding box center [577, 12] width 44 height 12
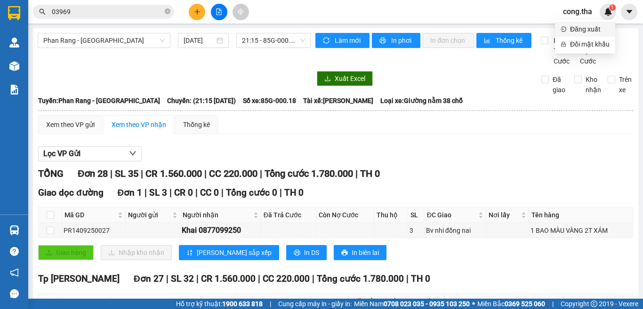
click at [579, 27] on span "Đăng xuất" at bounding box center [590, 29] width 40 height 10
